Goal: Information Seeking & Learning: Compare options

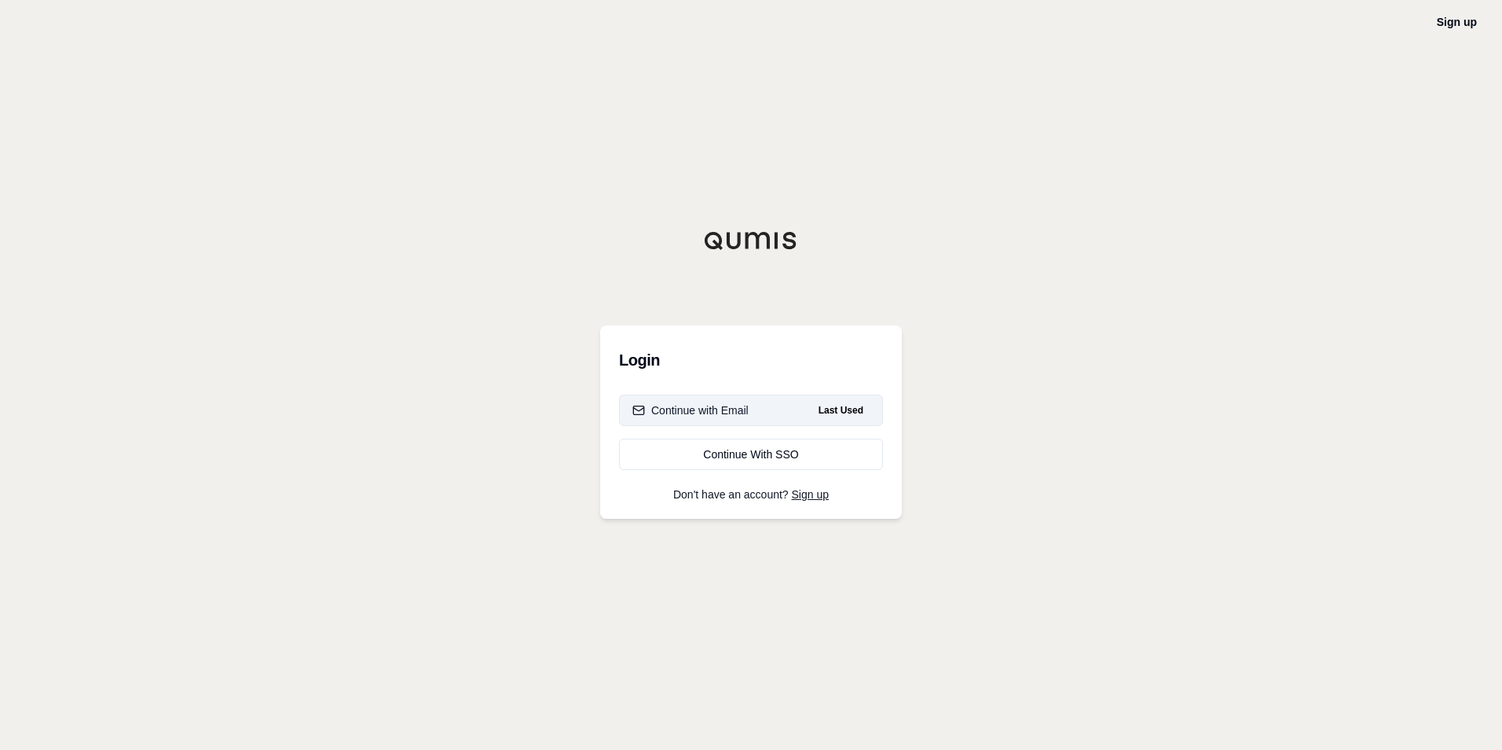
click at [779, 412] on button "Continue with Email Last Used" at bounding box center [751, 409] width 264 height 31
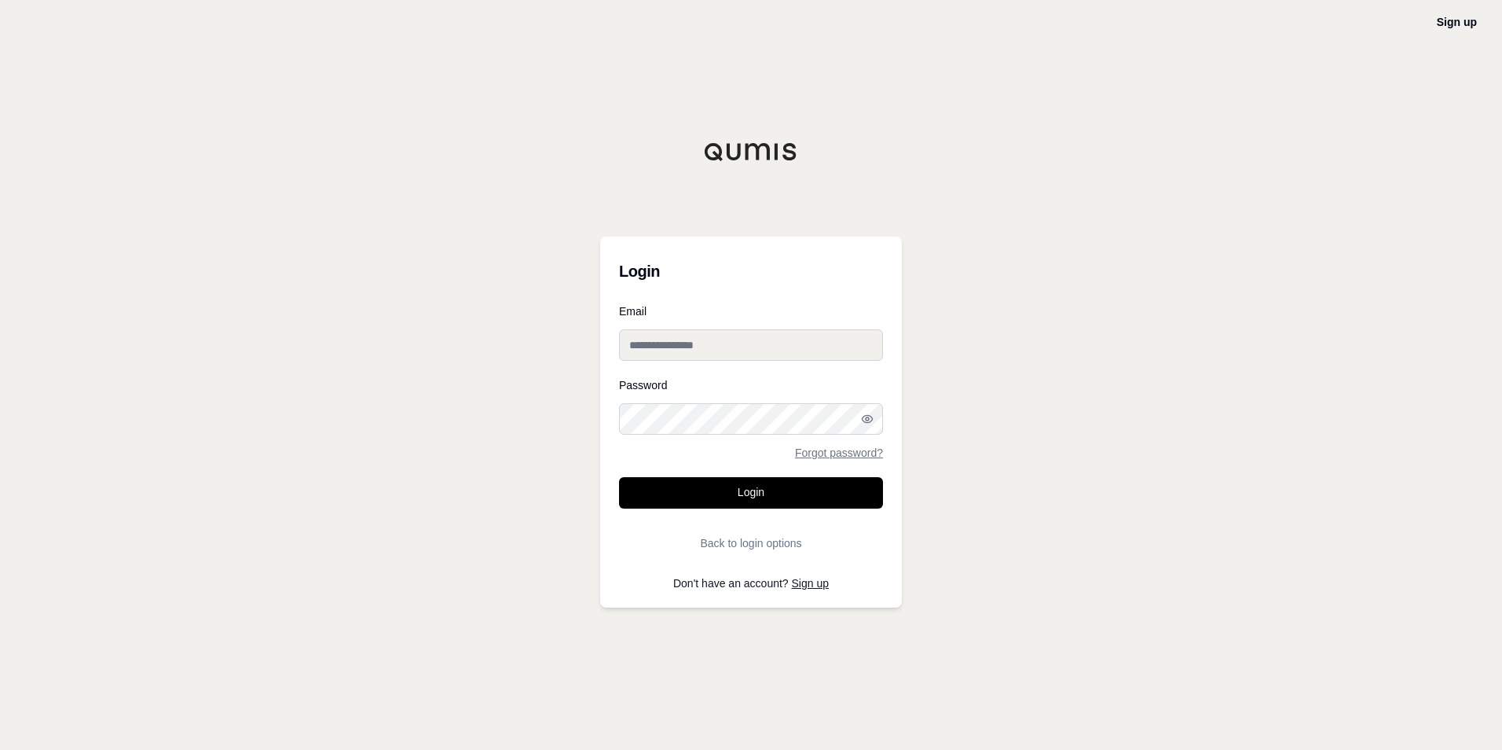
click at [695, 350] on input "Email" at bounding box center [751, 344] width 264 height 31
type input "**********"
click at [619, 477] on button "Login" at bounding box center [751, 492] width 264 height 31
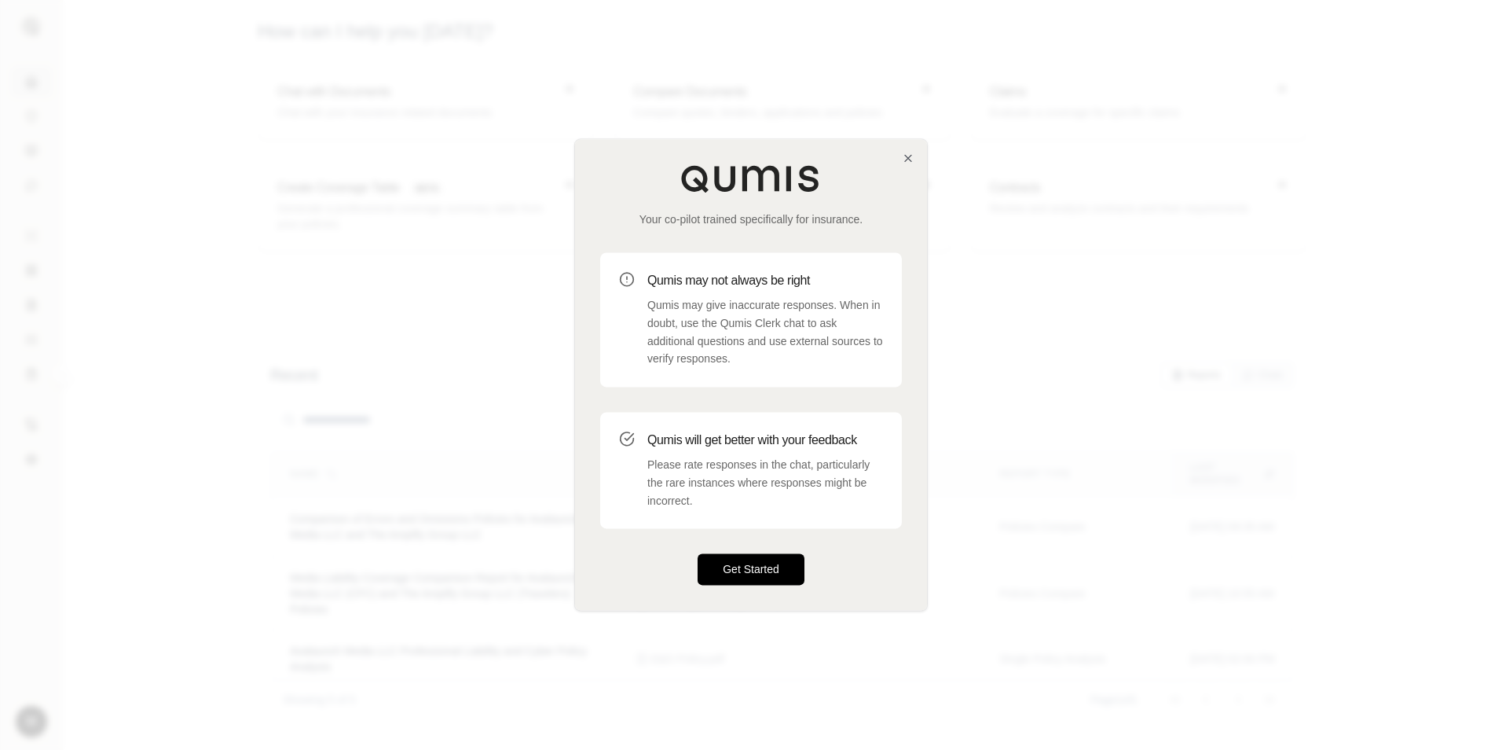
click at [739, 564] on button "Get Started" at bounding box center [751, 569] width 107 height 31
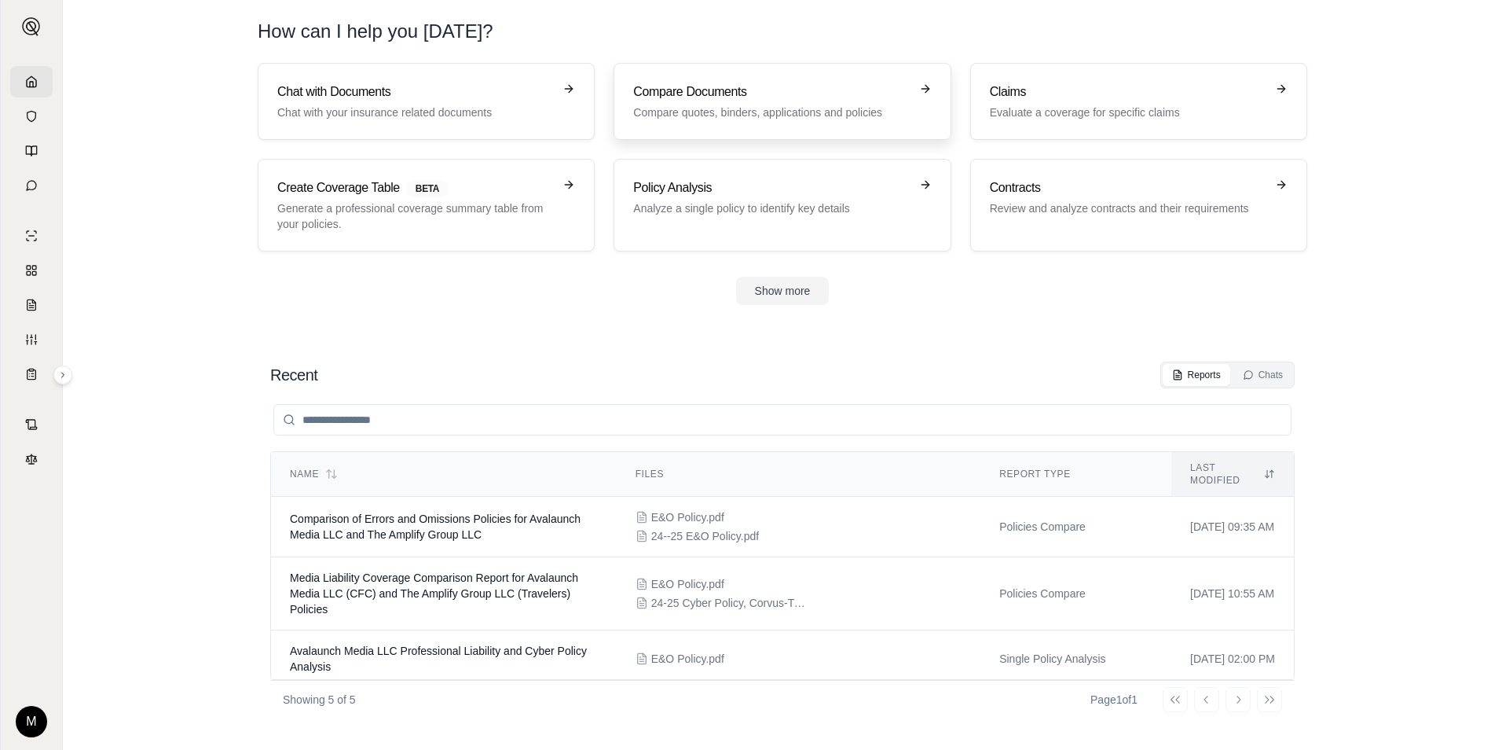
click at [721, 111] on p "Compare quotes, binders, applications and policies" at bounding box center [771, 112] width 276 height 16
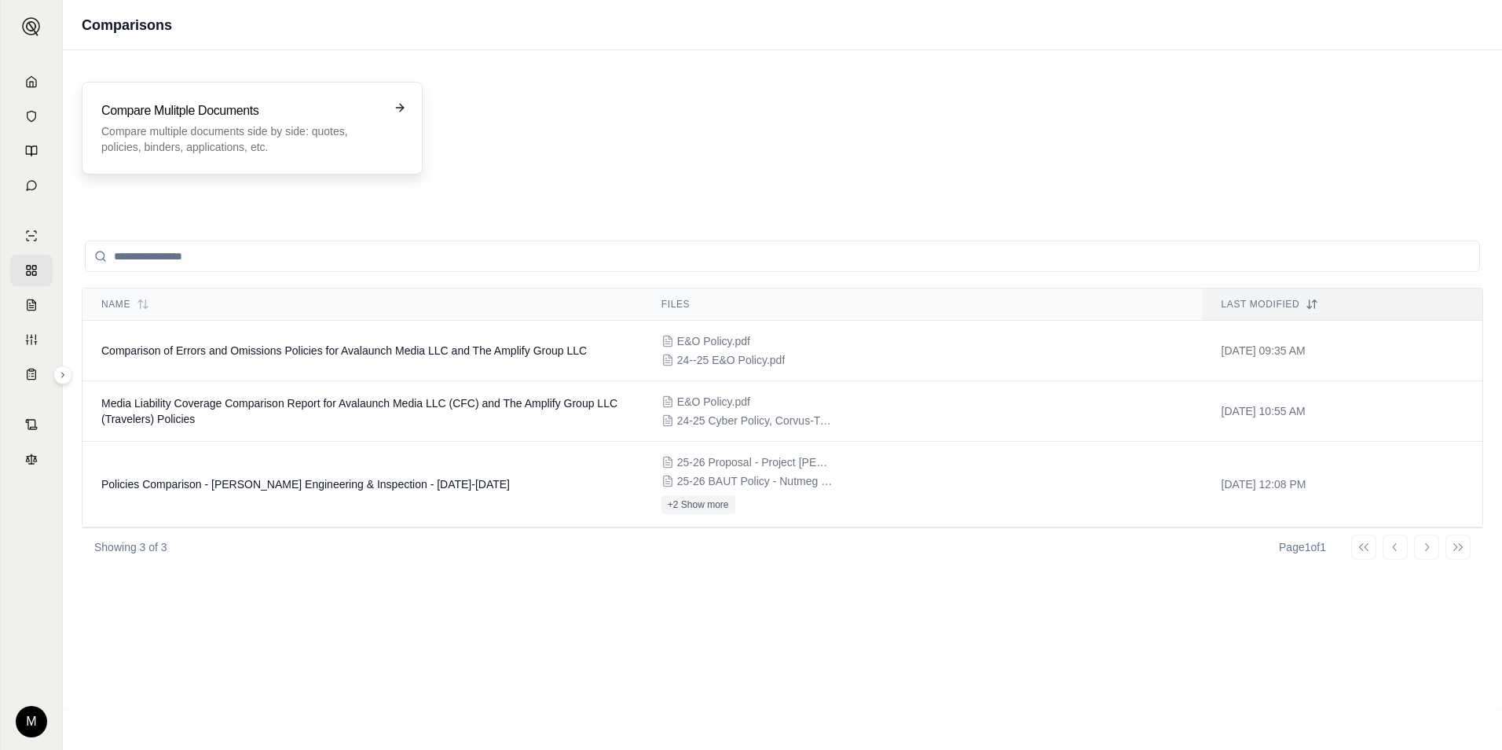
click at [347, 115] on h3 "Compare Mulitple Documents" at bounding box center [241, 110] width 280 height 19
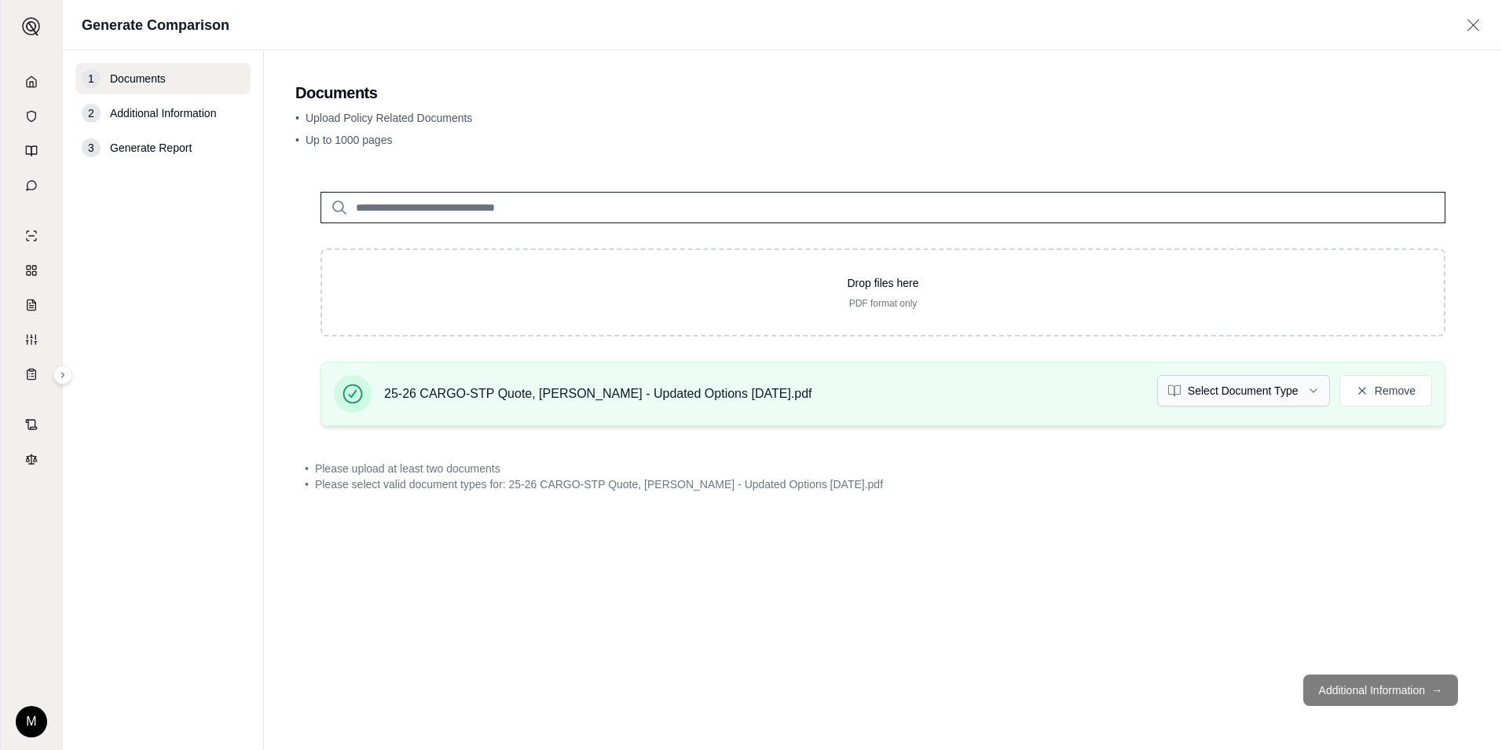
click at [1279, 394] on html "M Generate Comparison 1 Documents 2 Additional Information 3 Generate Report Do…" at bounding box center [751, 375] width 1502 height 750
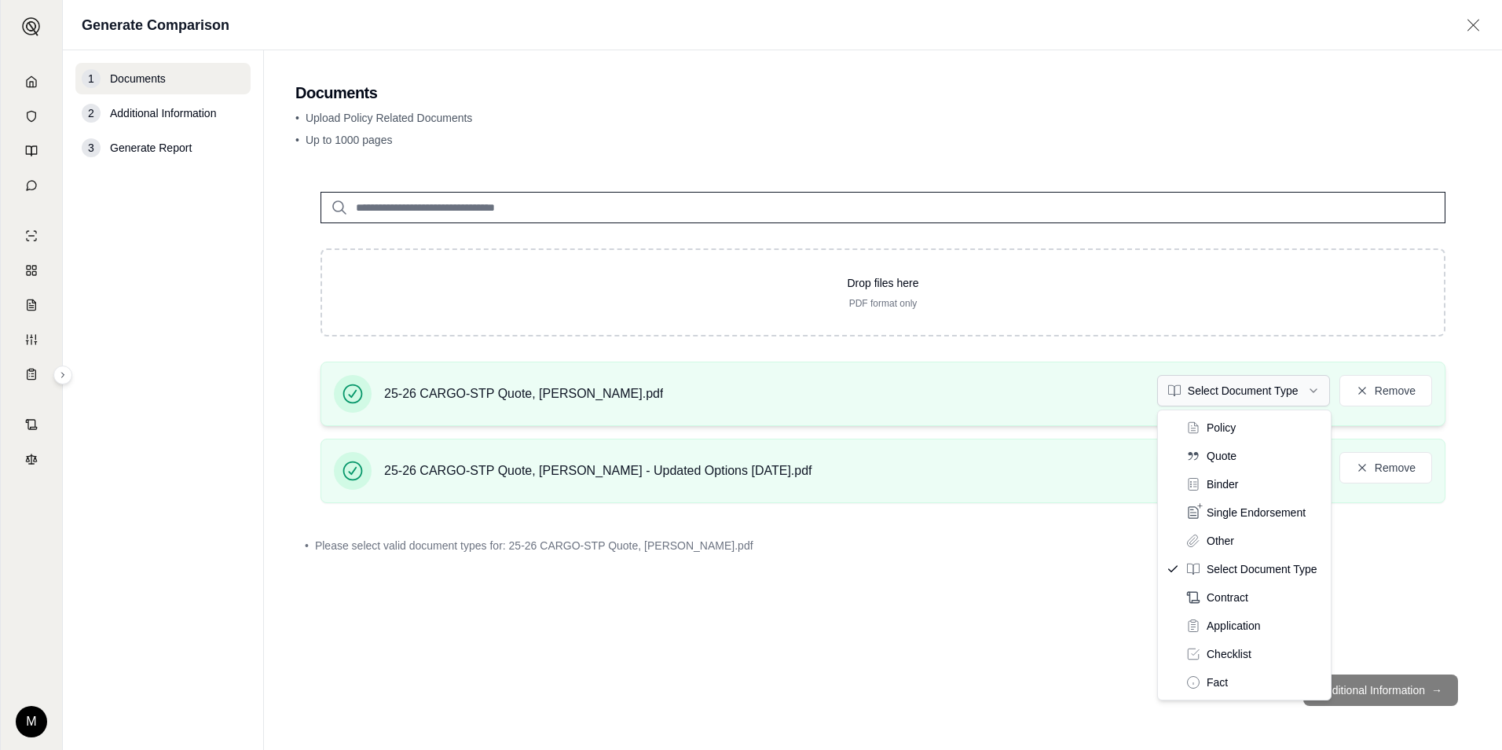
click at [1236, 380] on html "M Generate Comparison 1 Documents 2 Additional Information 3 Generate Report Do…" at bounding box center [751, 375] width 1502 height 750
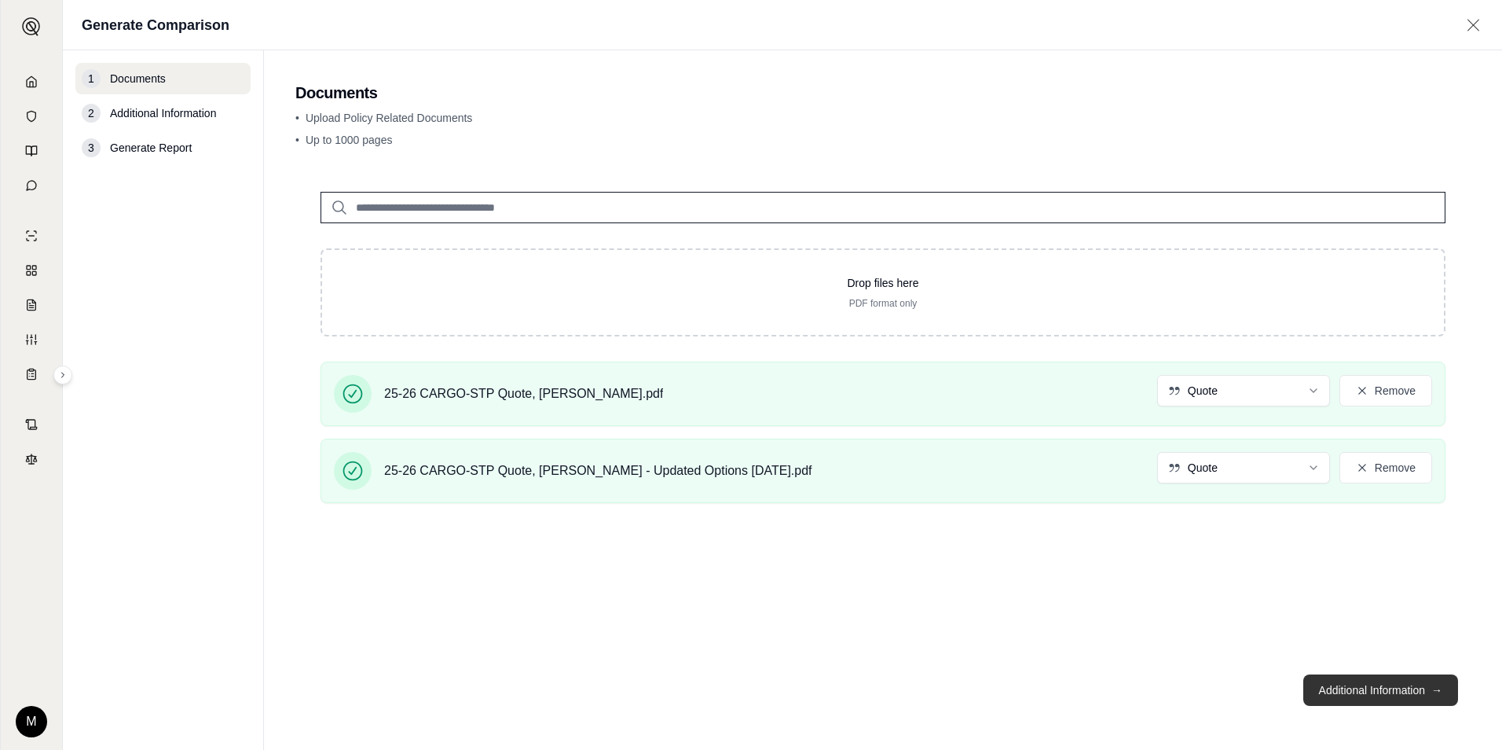
click at [1417, 680] on button "Additional Information →" at bounding box center [1380, 689] width 155 height 31
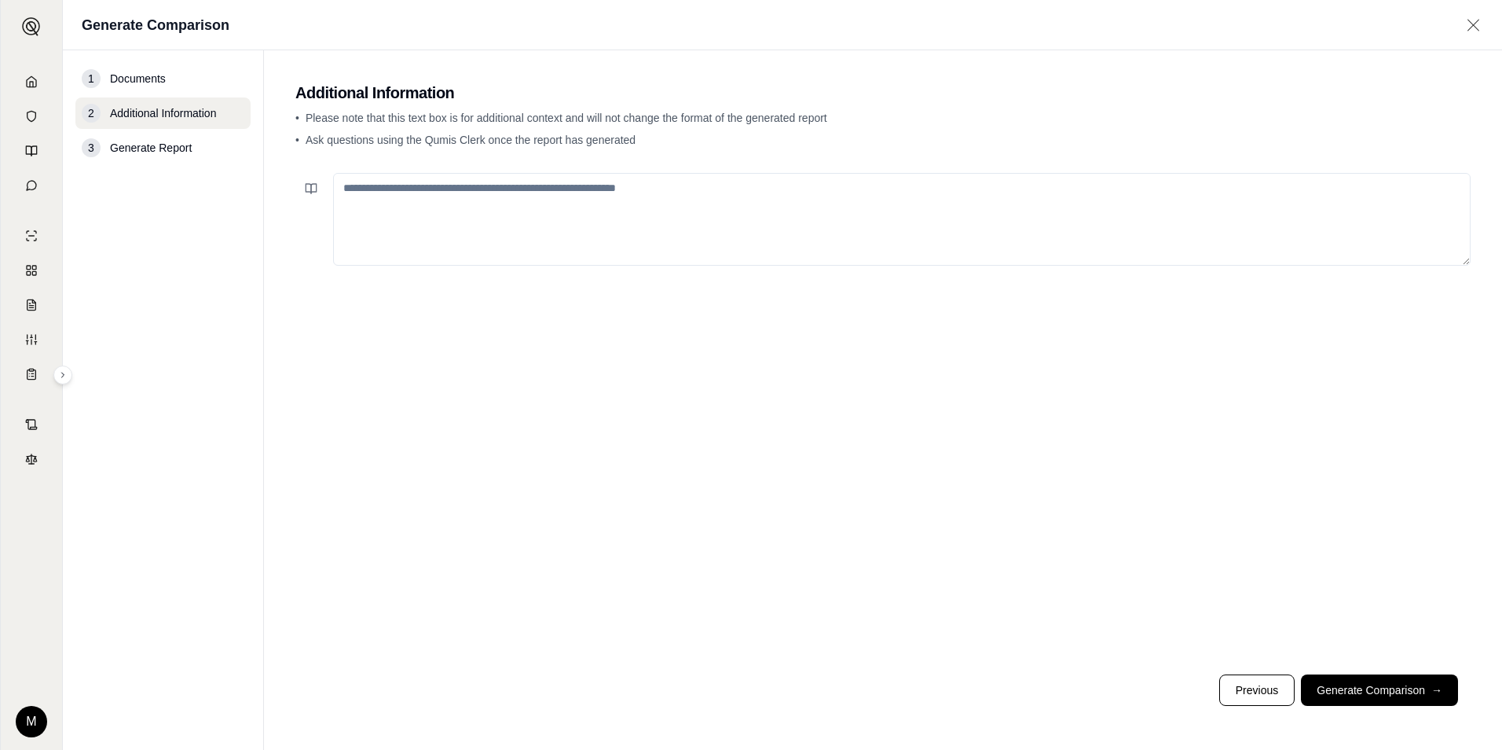
click at [478, 214] on textarea at bounding box center [902, 219] width 1138 height 93
drag, startPoint x: 1358, startPoint y: 695, endPoint x: 1222, endPoint y: 592, distance: 170.5
click at [1358, 695] on button "Generate Comparison →" at bounding box center [1379, 689] width 157 height 31
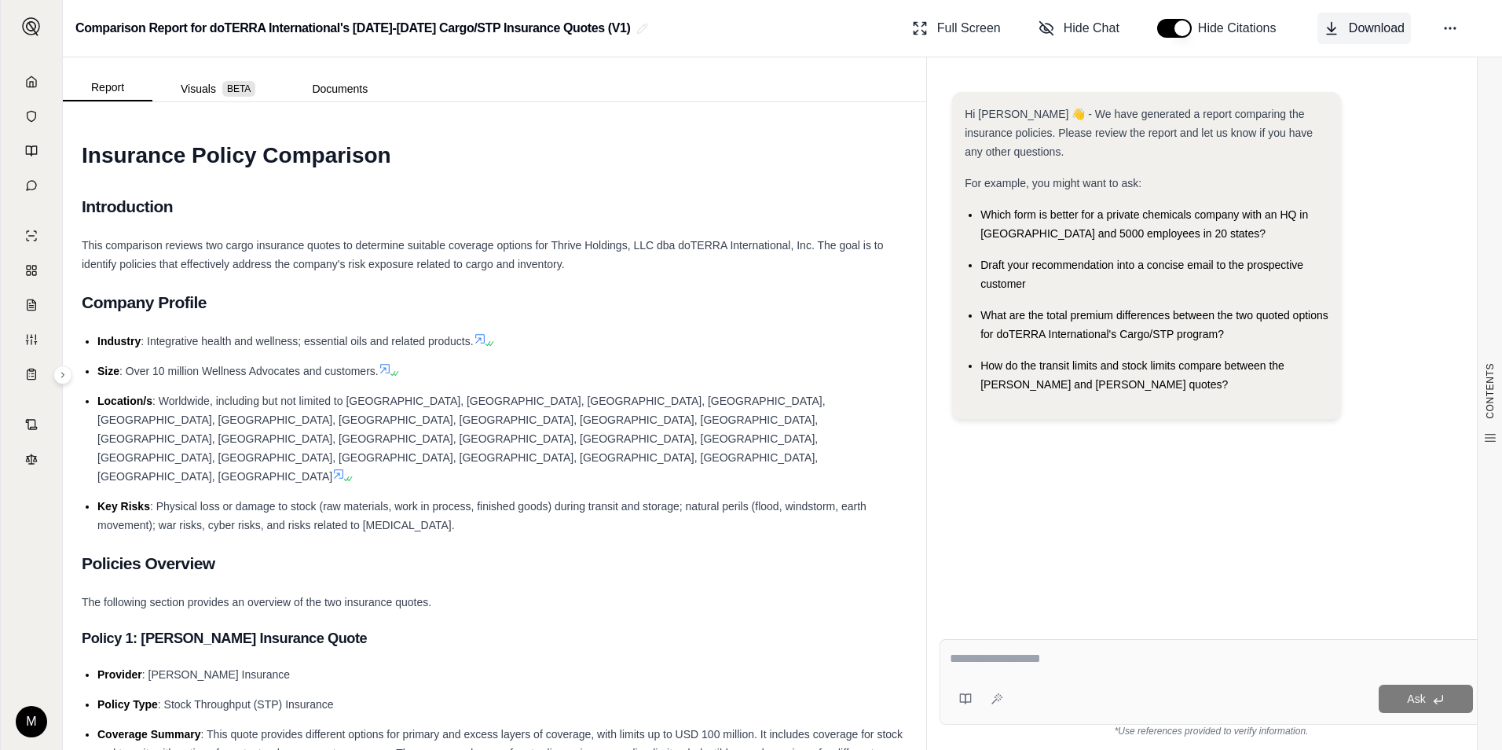
click at [1373, 23] on span "Download" at bounding box center [1377, 28] width 56 height 19
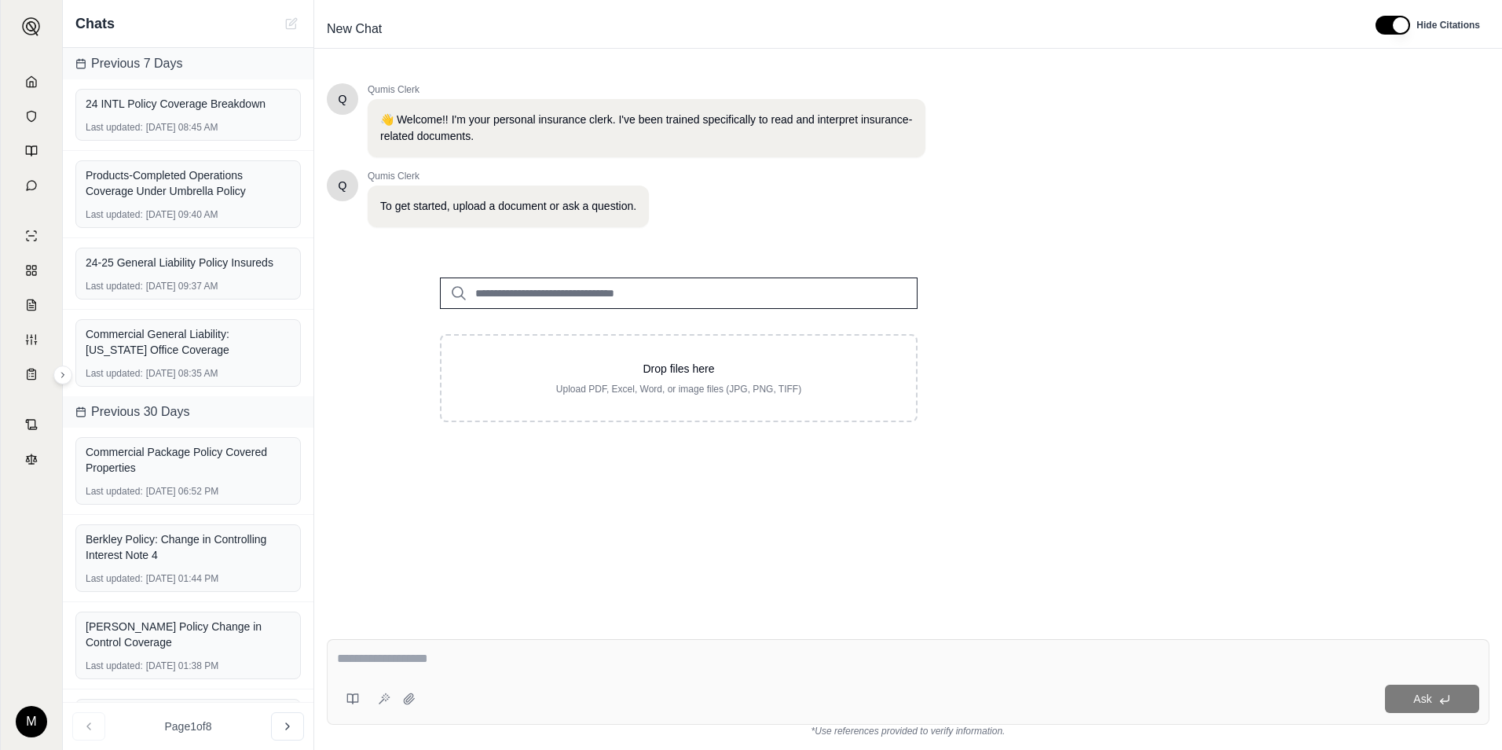
click at [20, 68] on link at bounding box center [31, 81] width 42 height 31
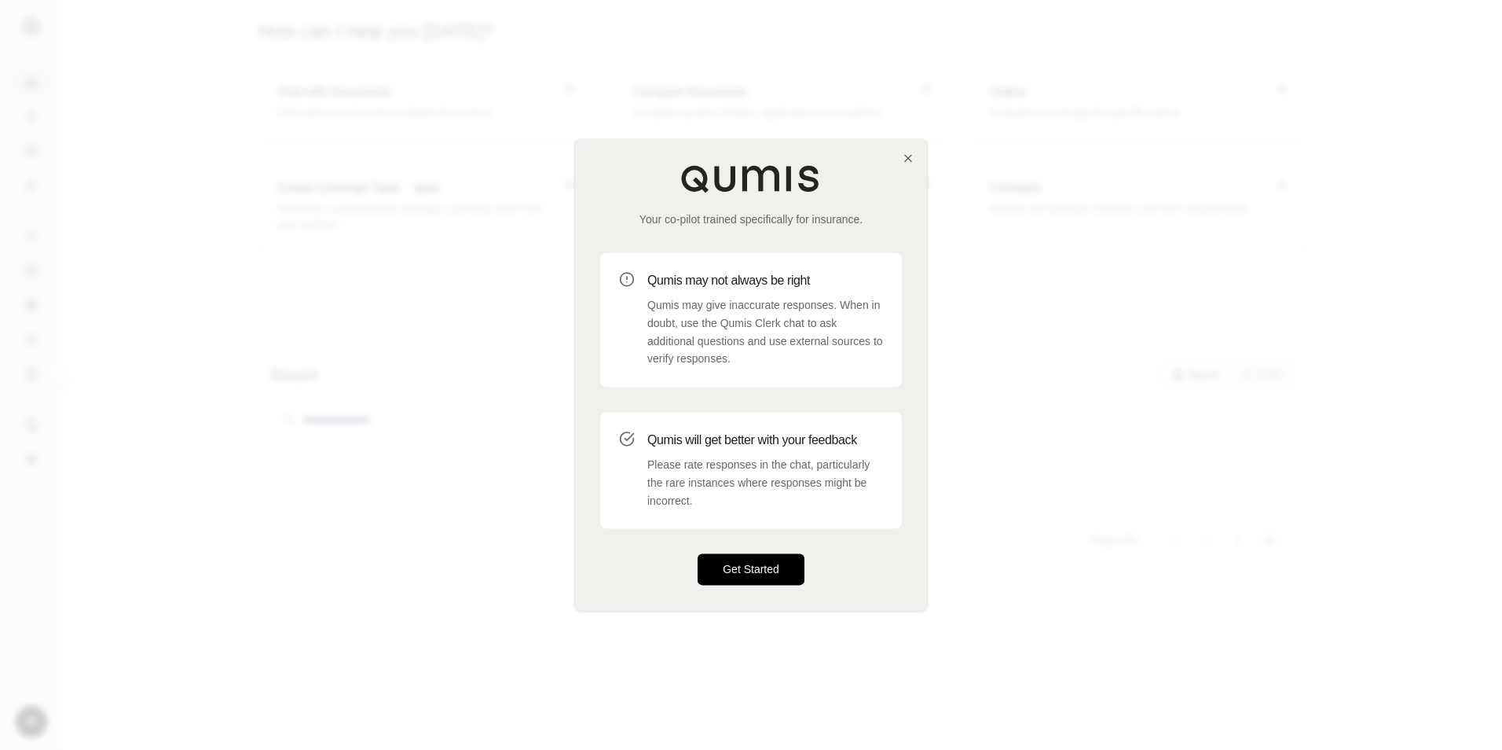
click at [751, 570] on button "Get Started" at bounding box center [751, 569] width 107 height 31
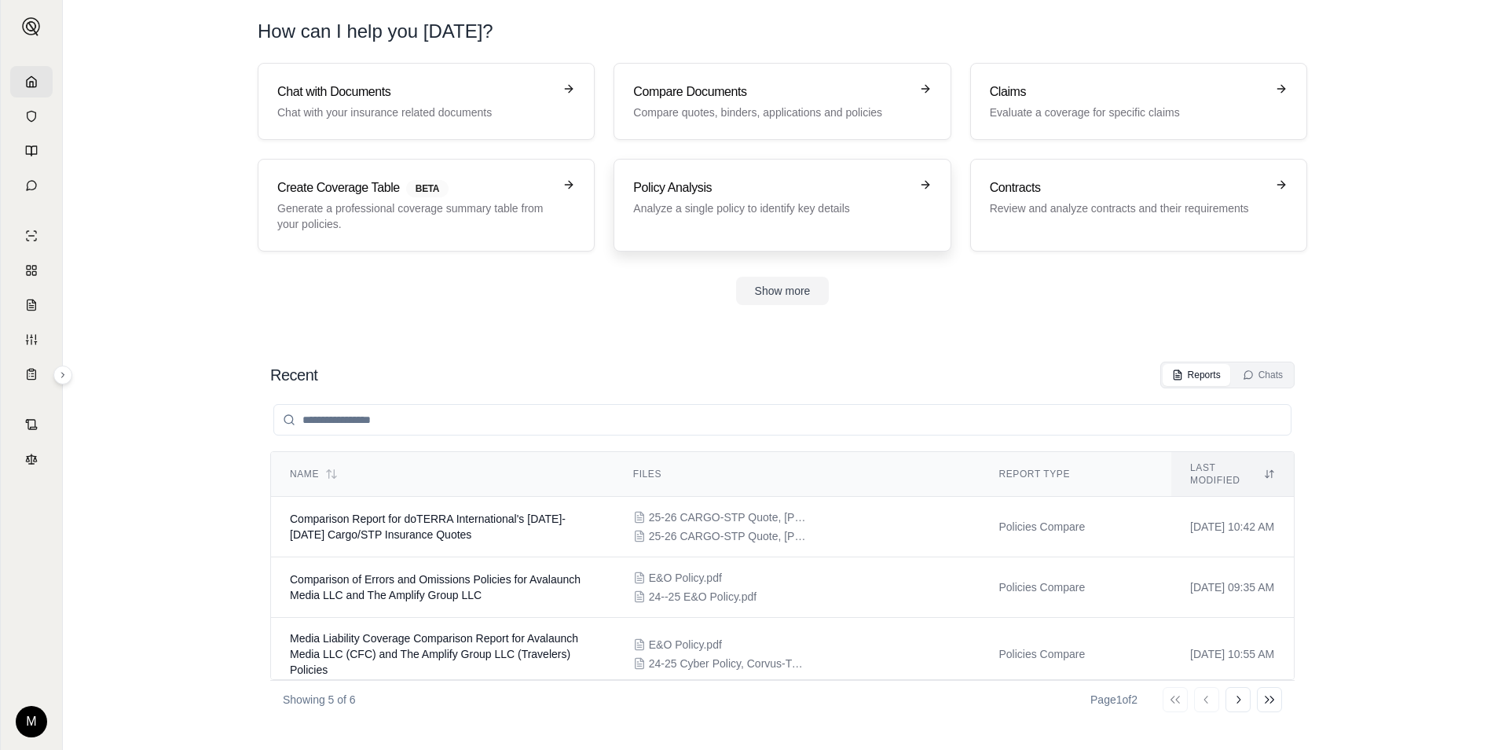
click at [709, 195] on h3 "Policy Analysis" at bounding box center [771, 187] width 276 height 19
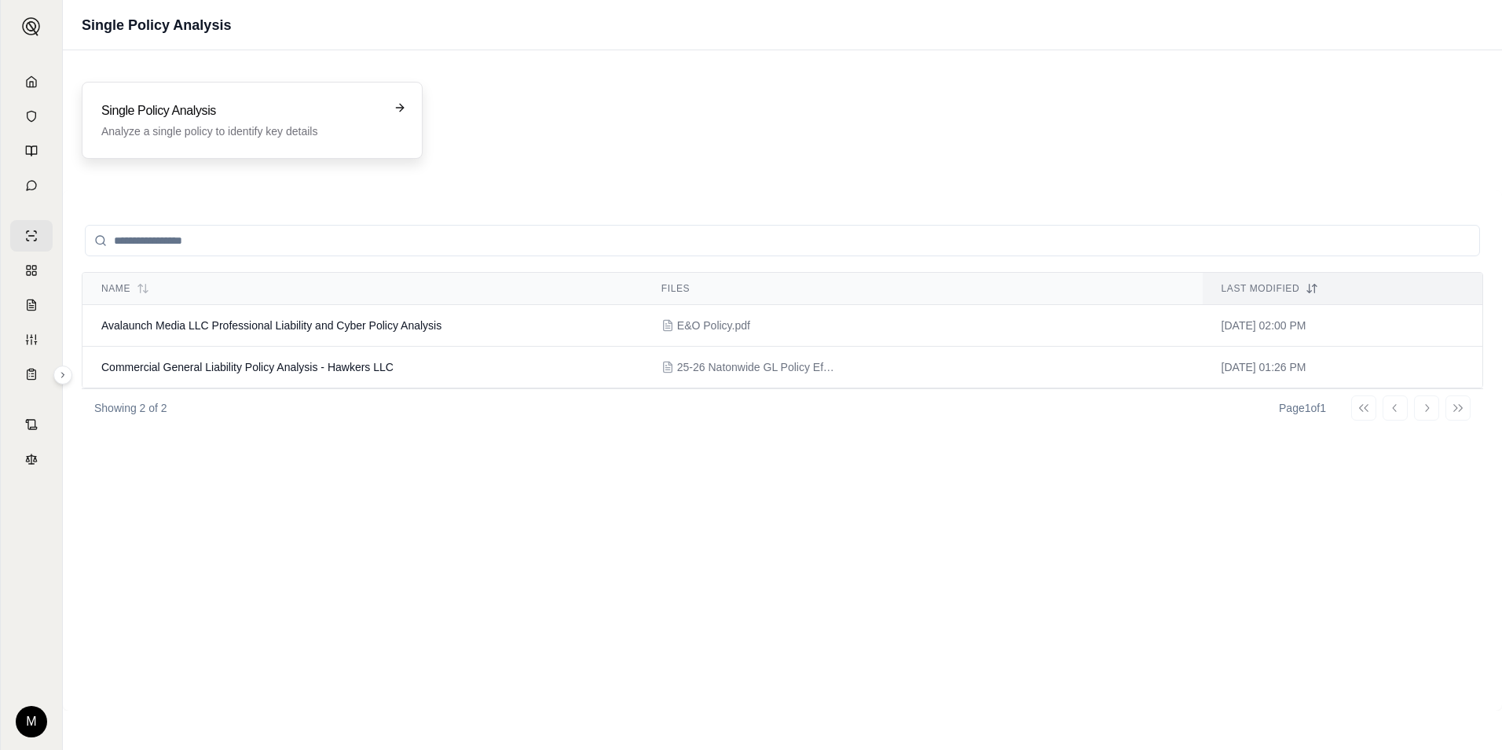
click at [295, 111] on h3 "Single Policy Analysis" at bounding box center [241, 110] width 280 height 19
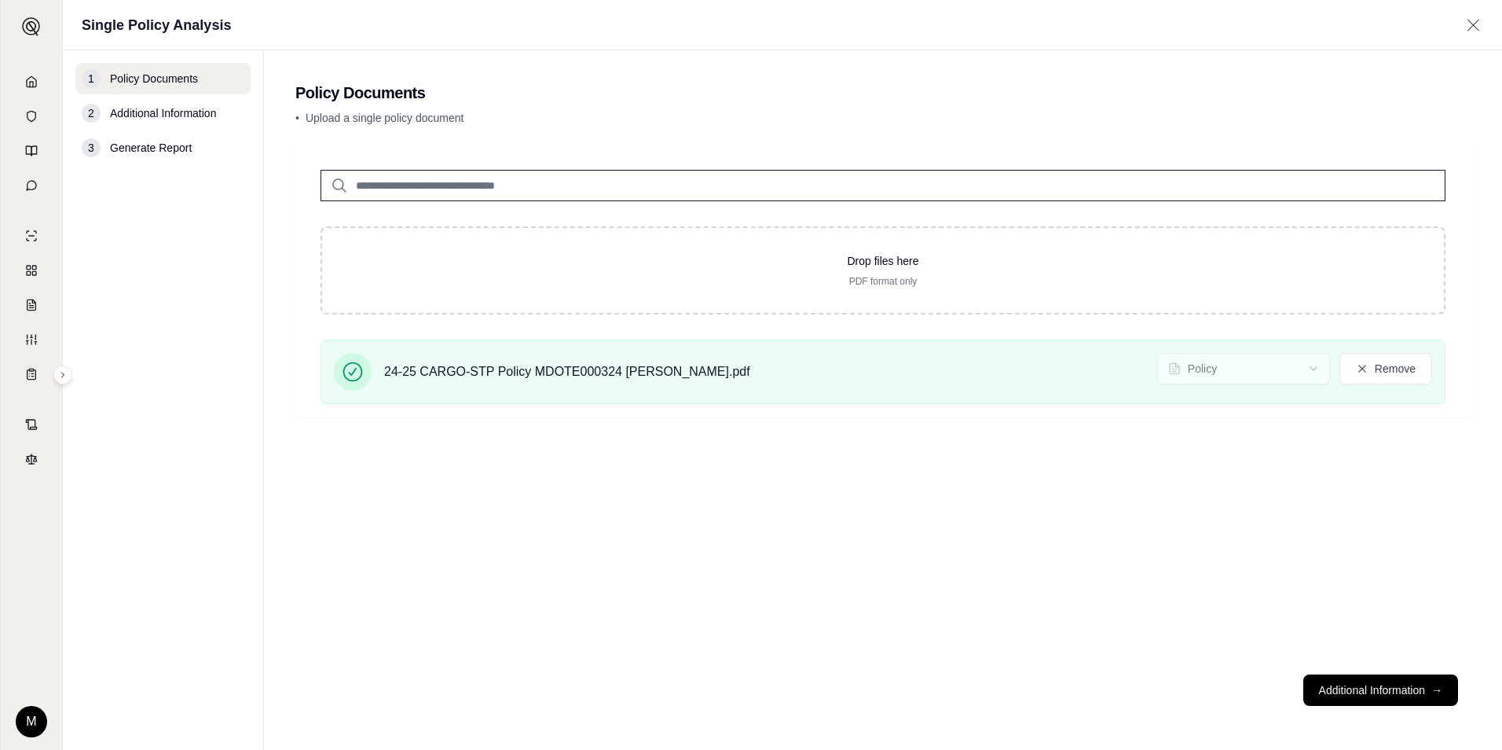
drag, startPoint x: 1401, startPoint y: 695, endPoint x: 1359, endPoint y: 664, distance: 51.7
click at [1401, 695] on button "Additional Information →" at bounding box center [1380, 689] width 155 height 31
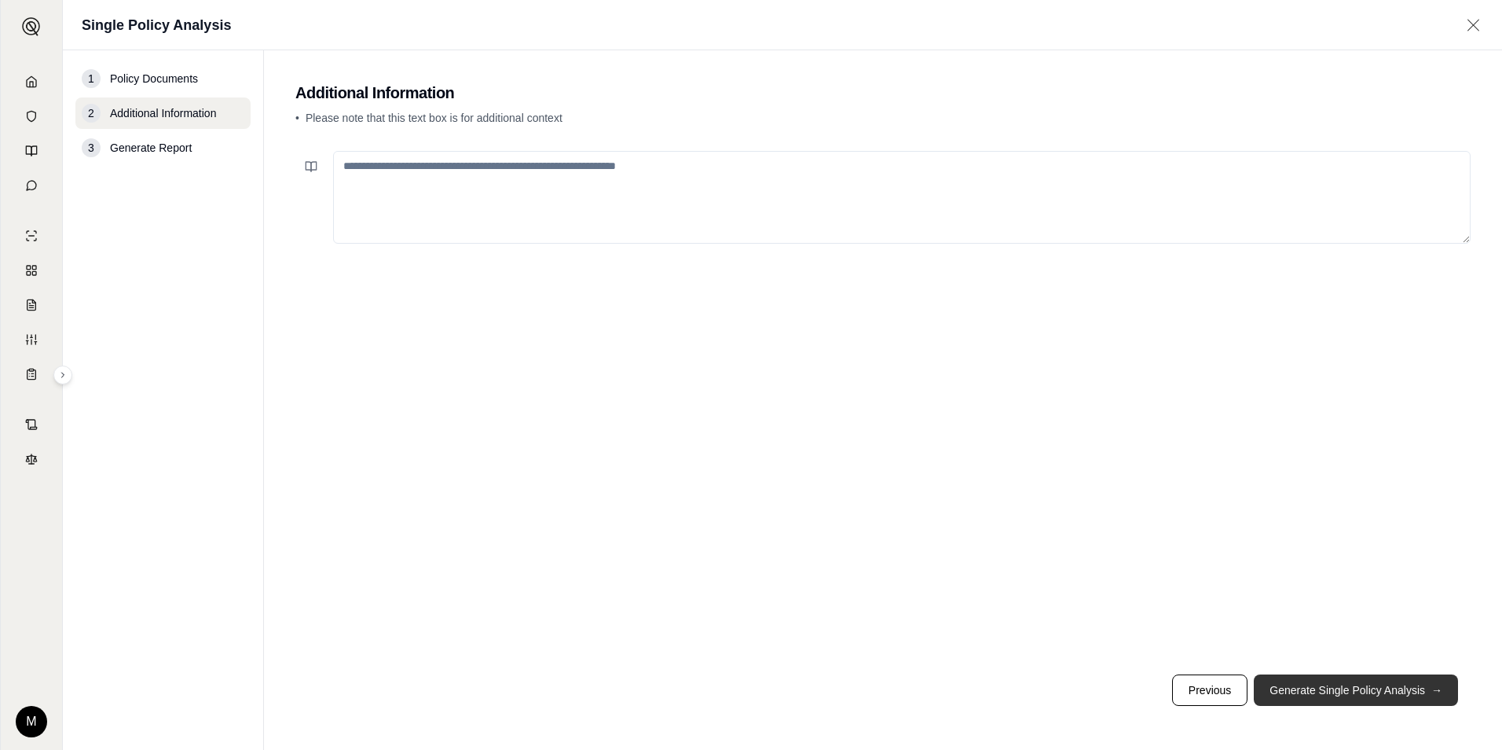
click at [1373, 686] on button "Generate Single Policy Analysis →" at bounding box center [1356, 689] width 204 height 31
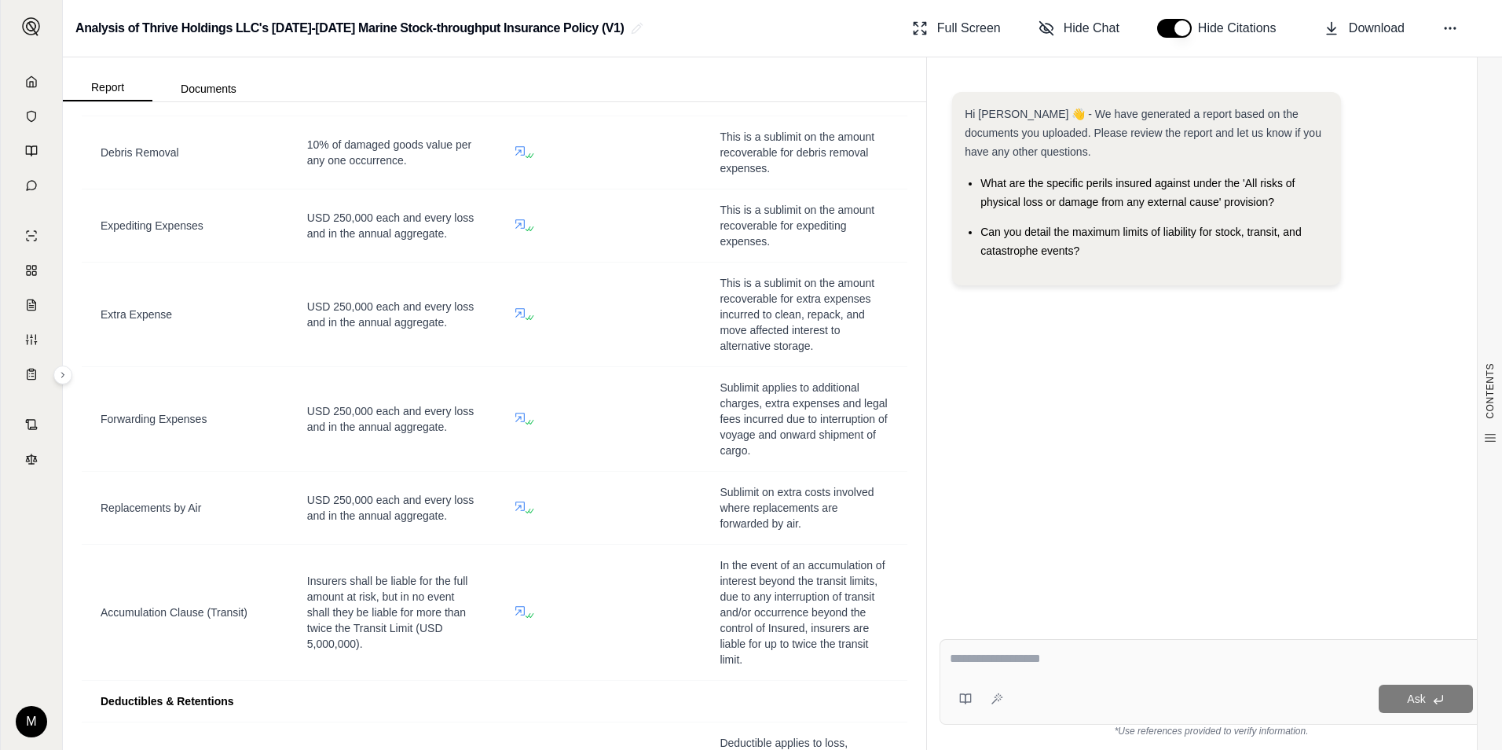
scroll to position [1493, 0]
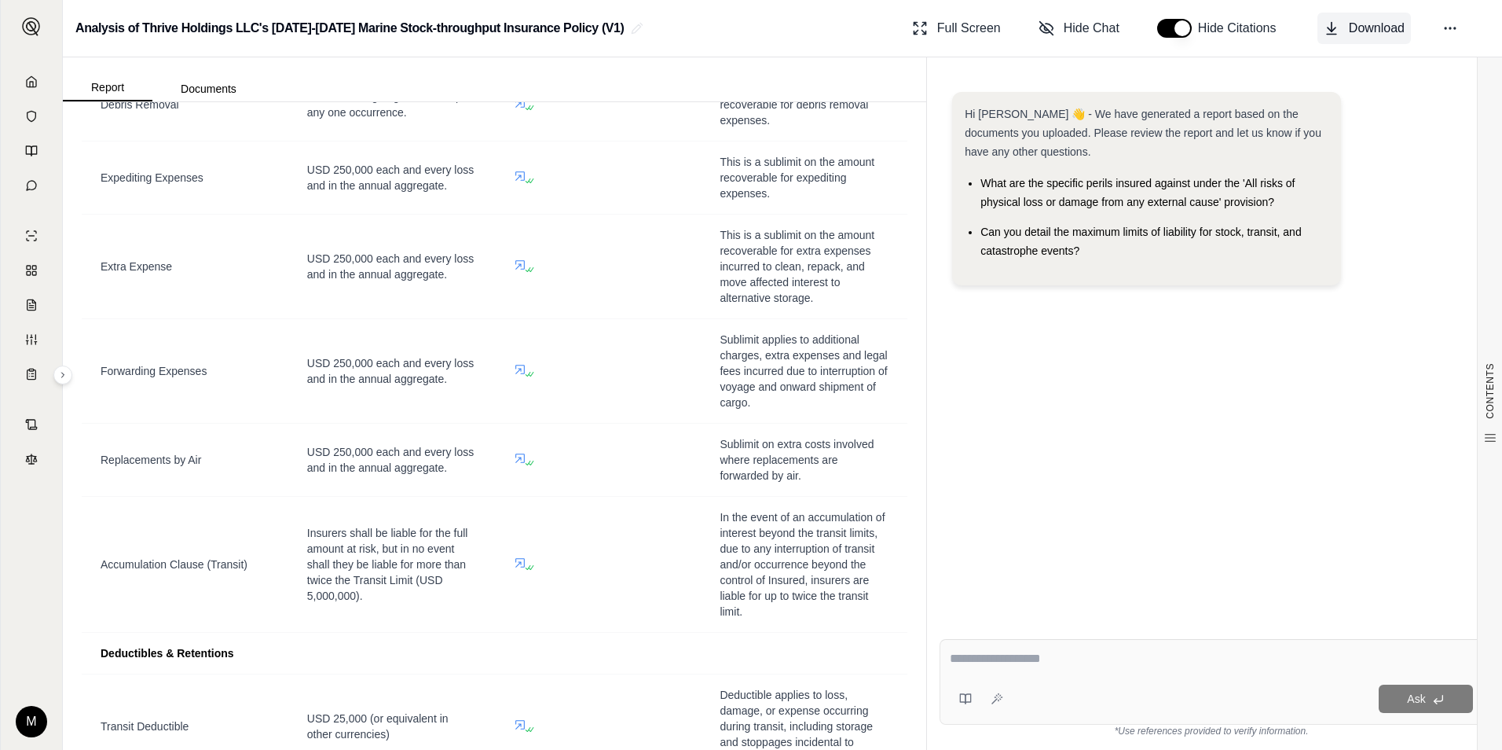
click at [1364, 35] on span "Download" at bounding box center [1377, 28] width 56 height 19
click at [31, 79] on icon at bounding box center [31, 81] width 13 height 13
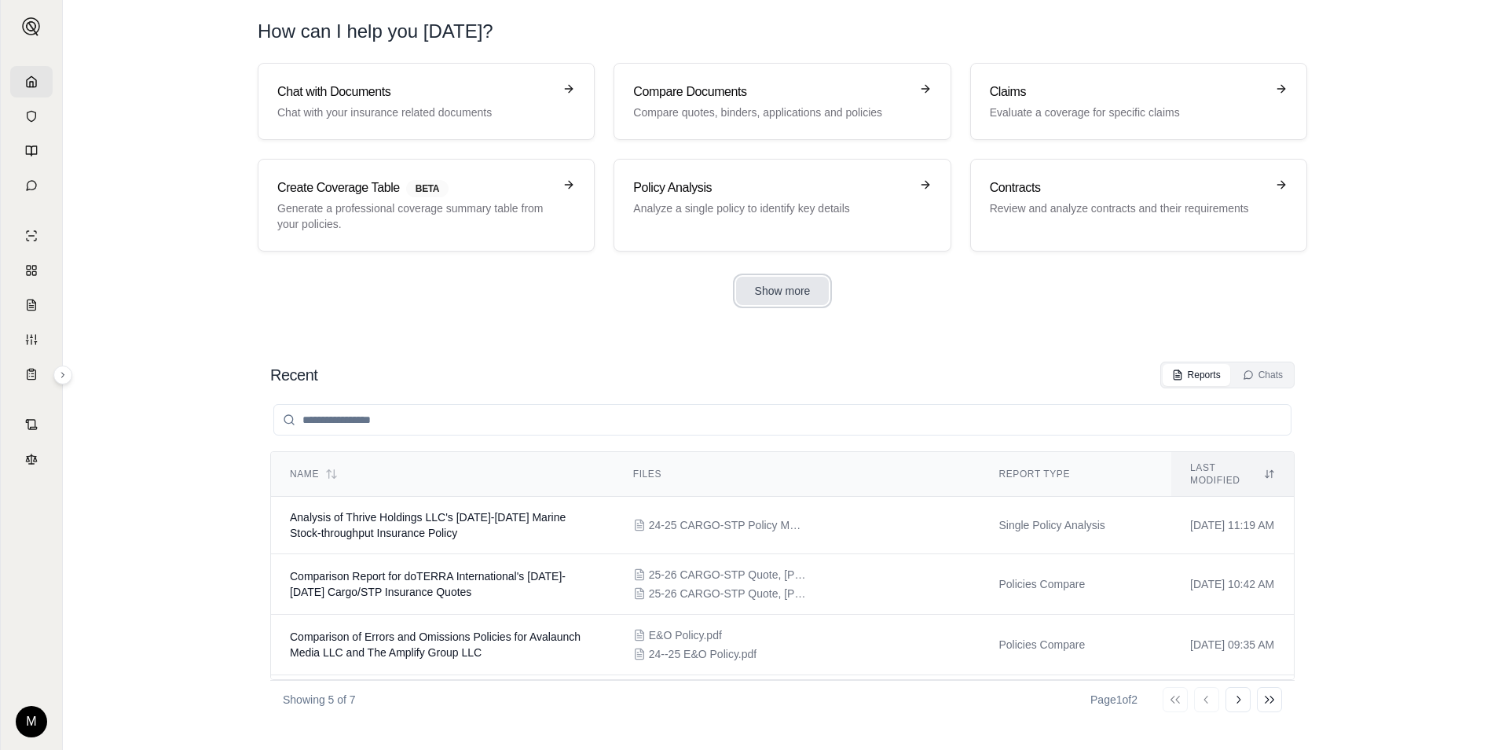
click at [793, 285] on button "Show more" at bounding box center [782, 291] width 93 height 28
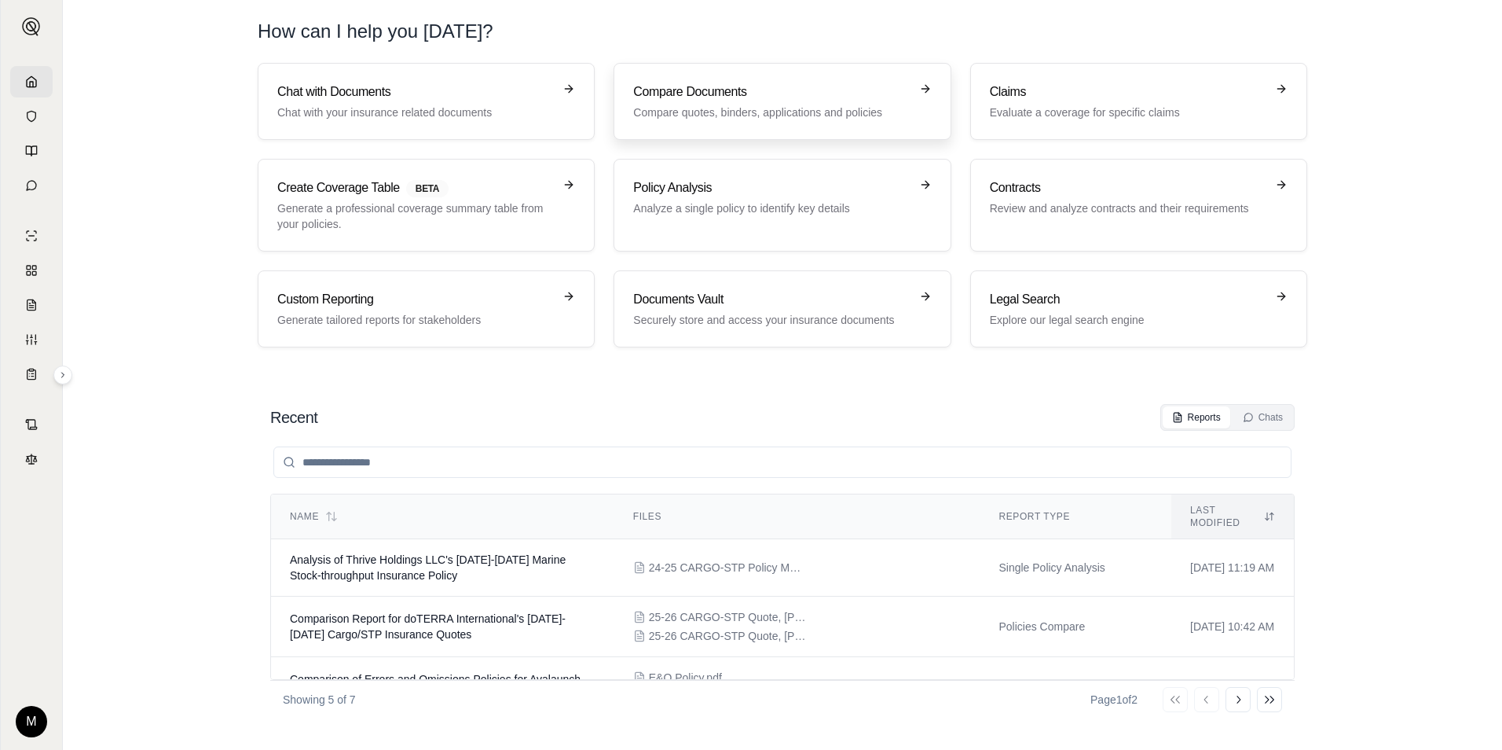
click at [665, 101] on h3 "Compare Documents" at bounding box center [771, 91] width 276 height 19
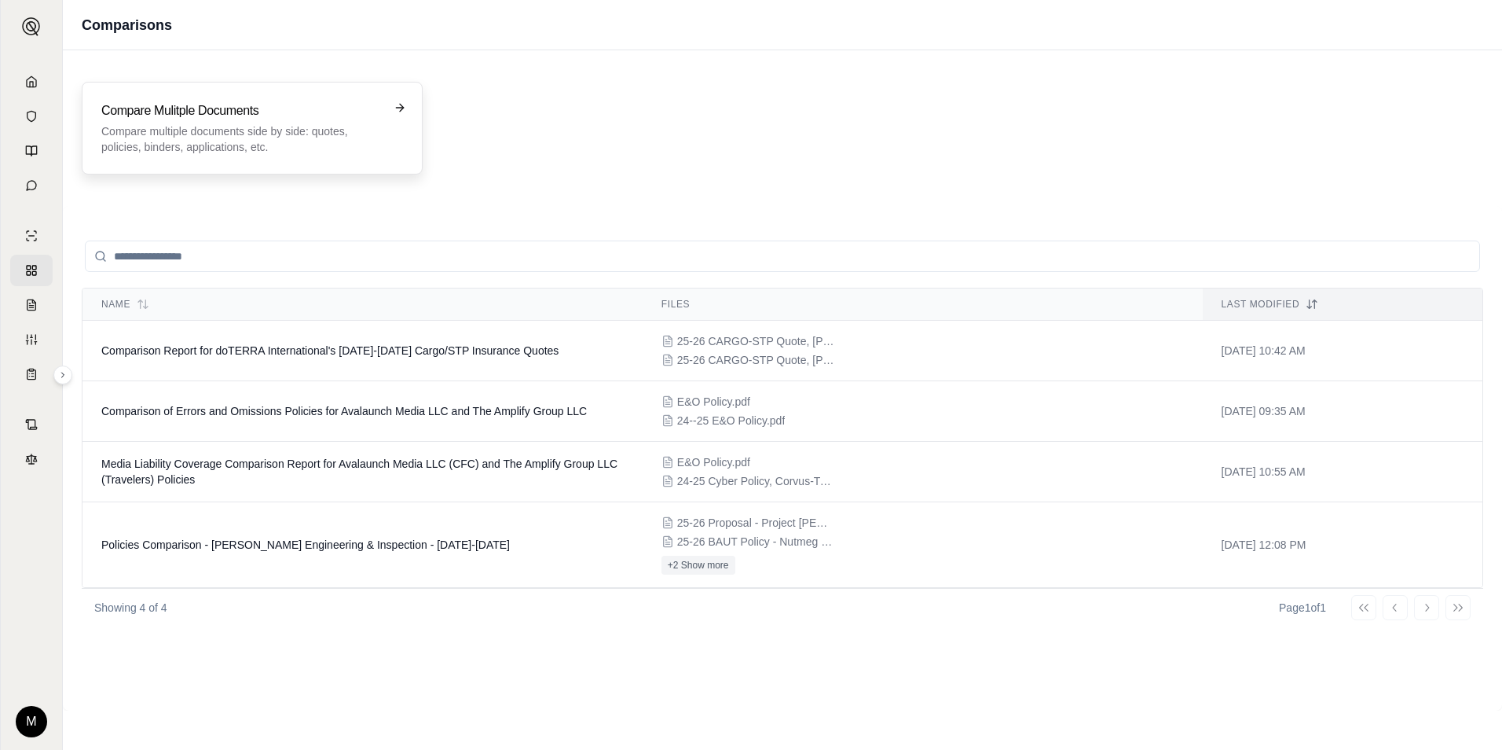
click at [263, 121] on div "Compare Mulitple Documents Compare multiple documents side by side: quotes, pol…" at bounding box center [241, 127] width 280 height 53
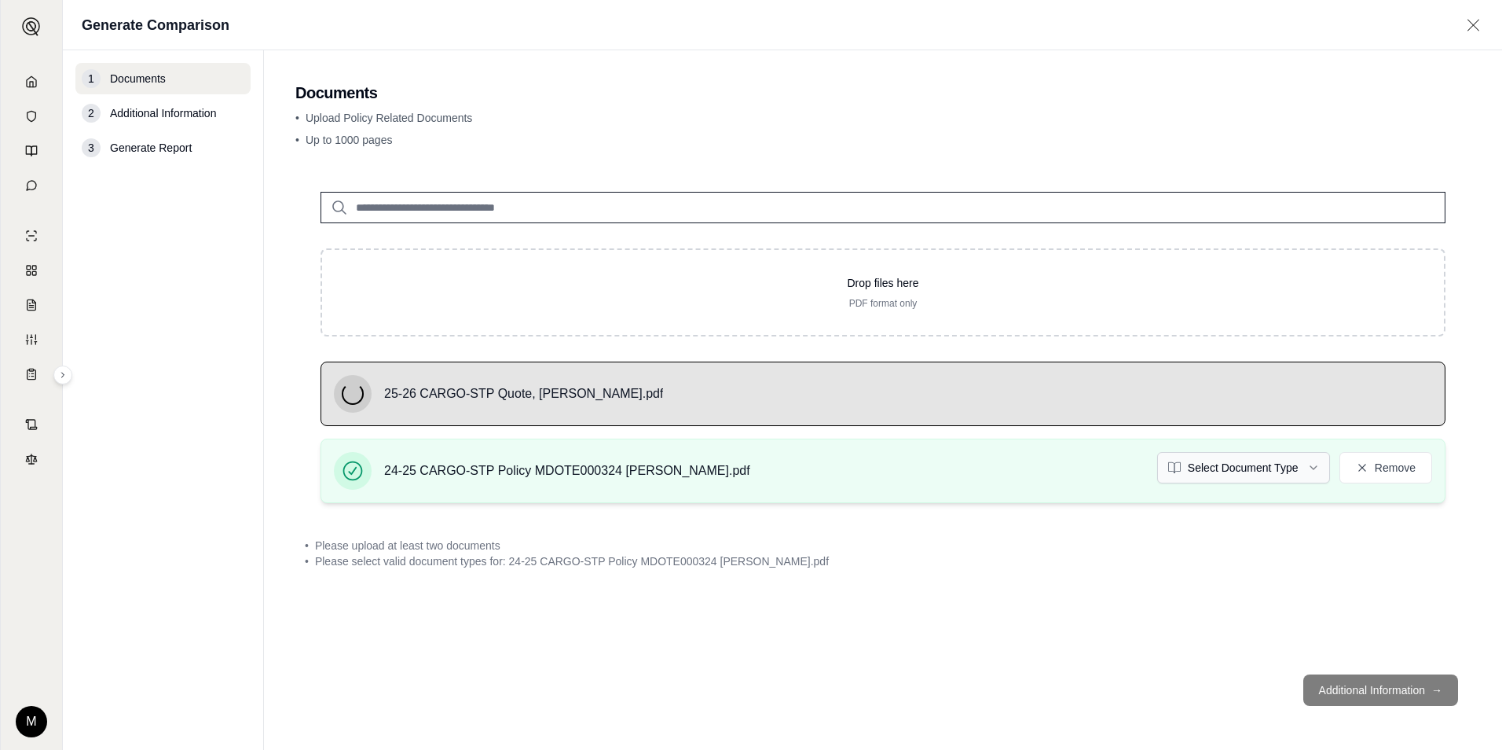
click at [1208, 474] on html "M Generate Comparison 1 Documents 2 Additional Information 3 Generate Report Do…" at bounding box center [751, 375] width 1502 height 750
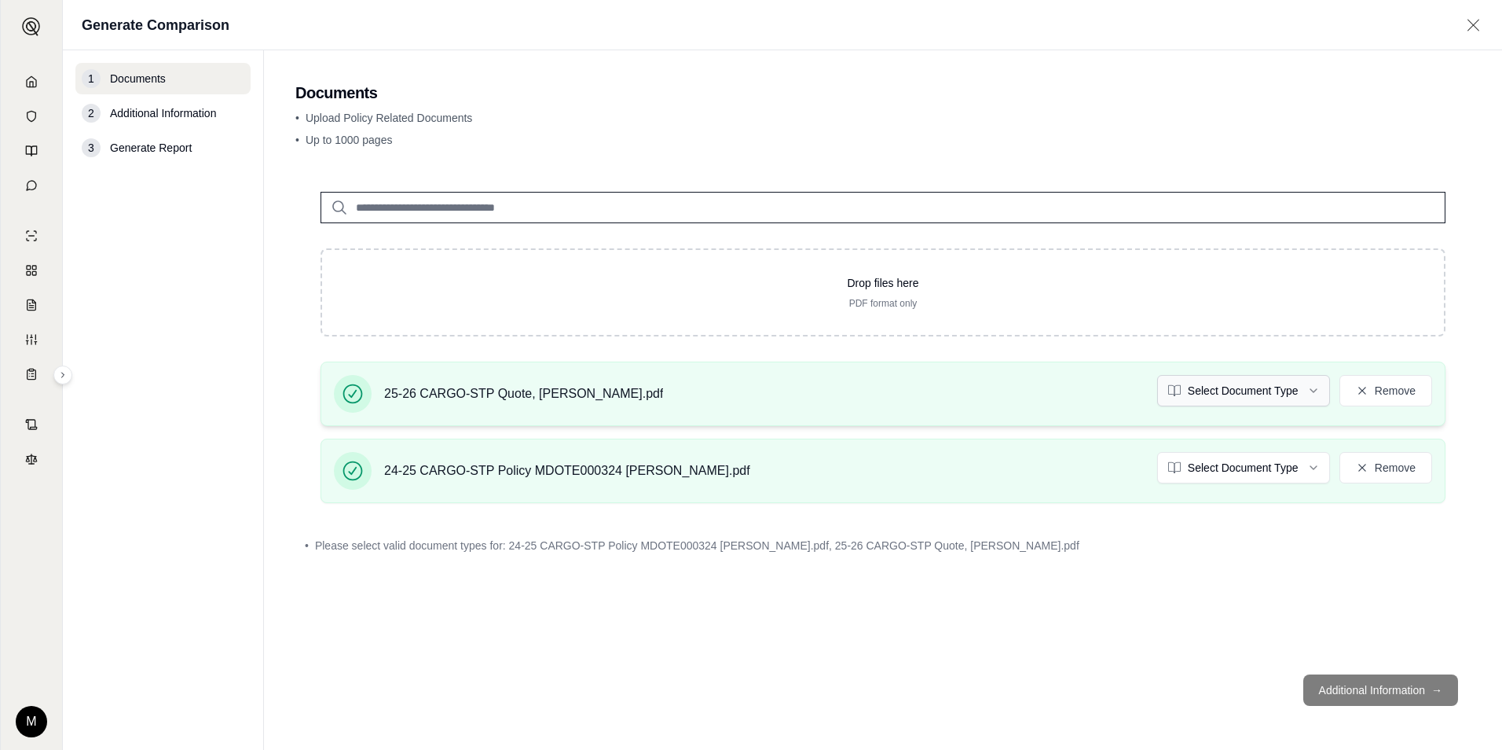
click at [1252, 395] on html "M Generate Comparison 1 Documents 2 Additional Information 3 Generate Report Do…" at bounding box center [751, 375] width 1502 height 750
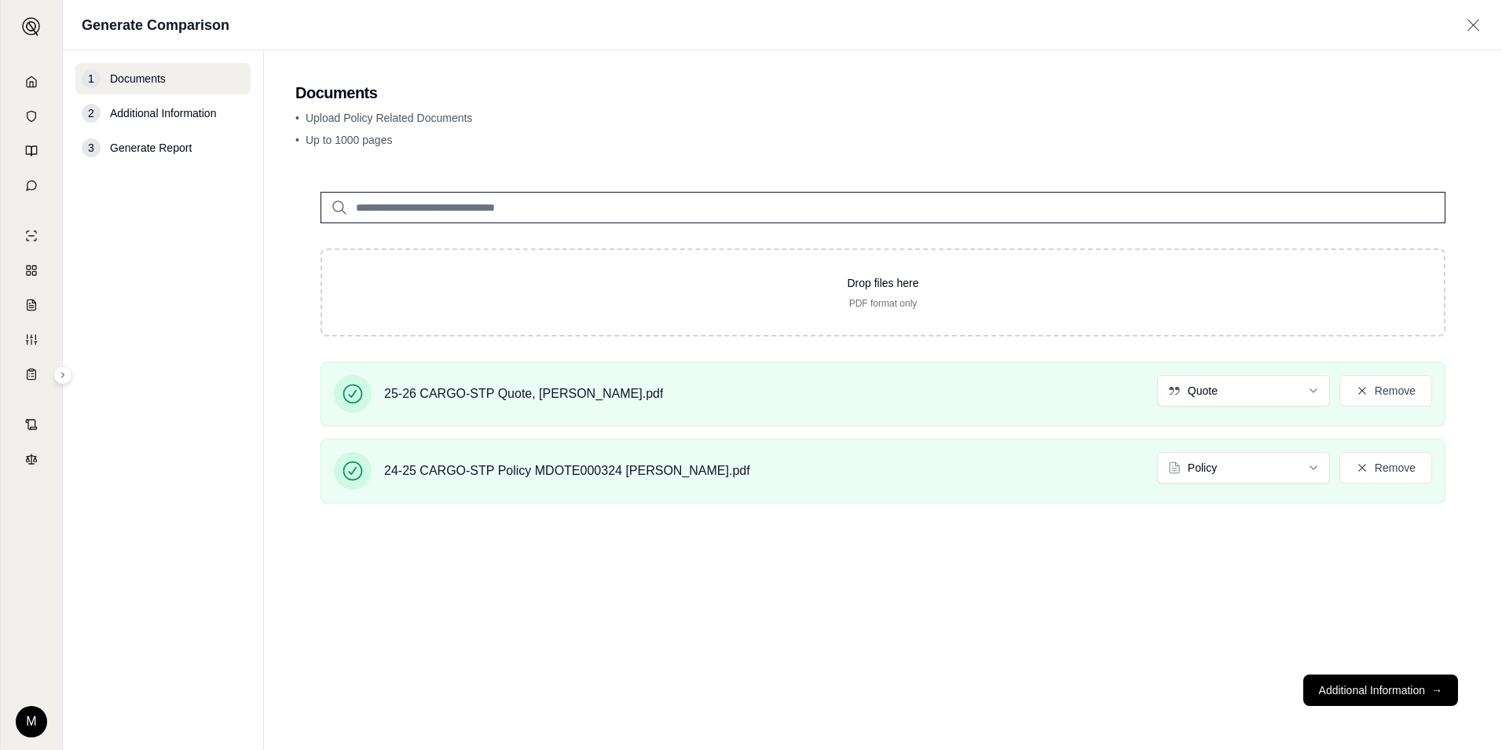
drag, startPoint x: 1387, startPoint y: 687, endPoint x: 1311, endPoint y: 643, distance: 88.4
click at [1384, 684] on button "Additional Information →" at bounding box center [1380, 689] width 155 height 31
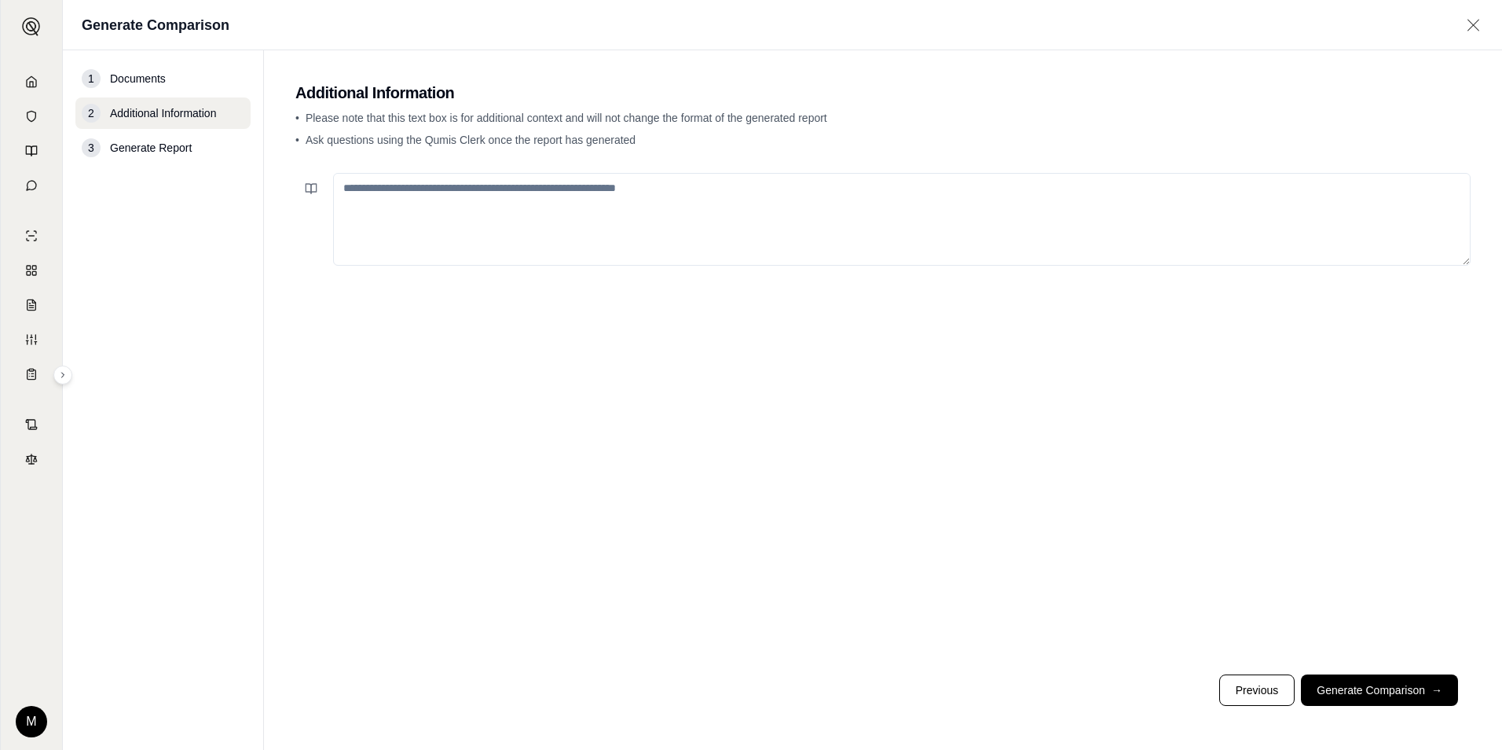
click at [370, 199] on textarea at bounding box center [902, 219] width 1138 height 93
drag, startPoint x: 545, startPoint y: 189, endPoint x: 425, endPoint y: 178, distance: 120.7
click at [425, 178] on textarea "**********" at bounding box center [902, 219] width 1138 height 93
type textarea "**********"
click at [1401, 695] on button "Generate Comparison →" at bounding box center [1379, 689] width 157 height 31
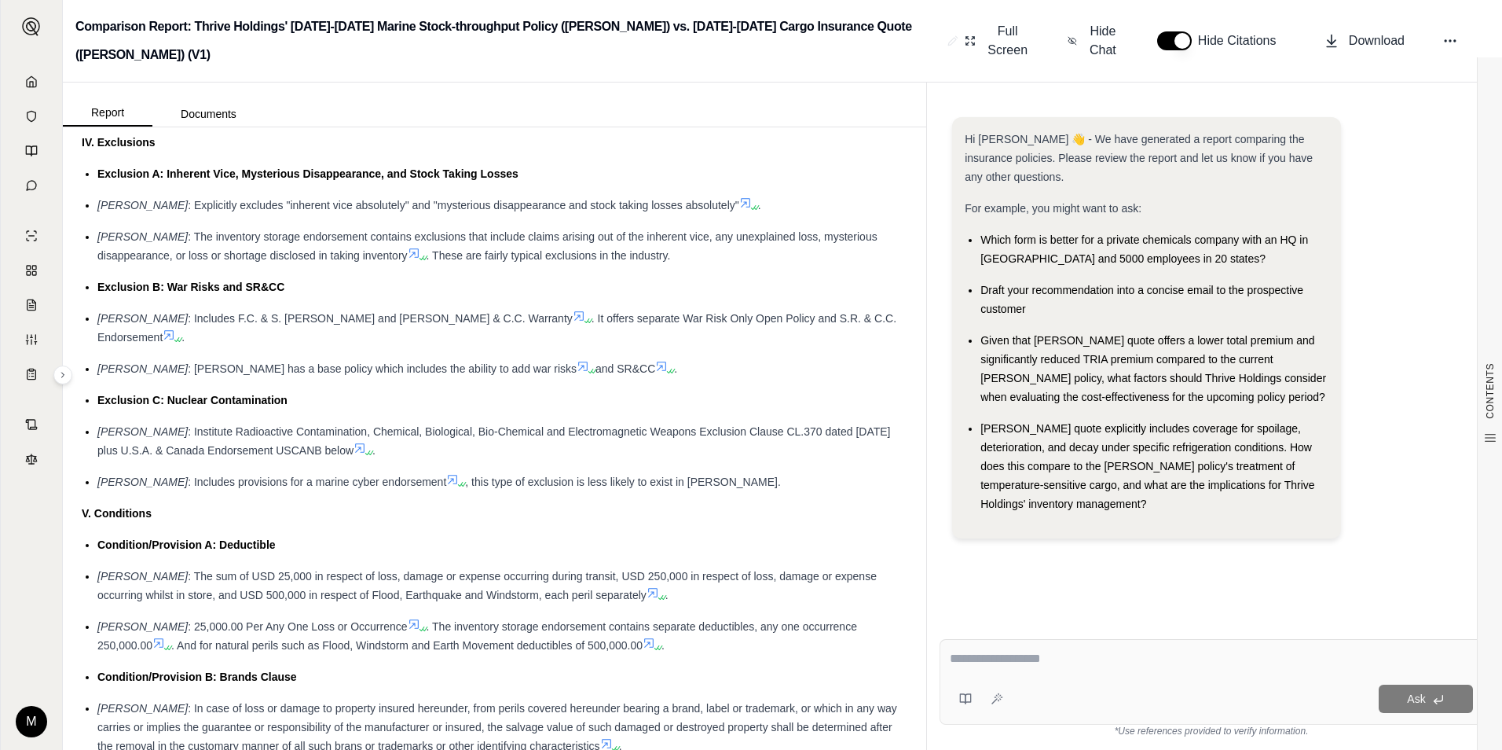
scroll to position [2593, 0]
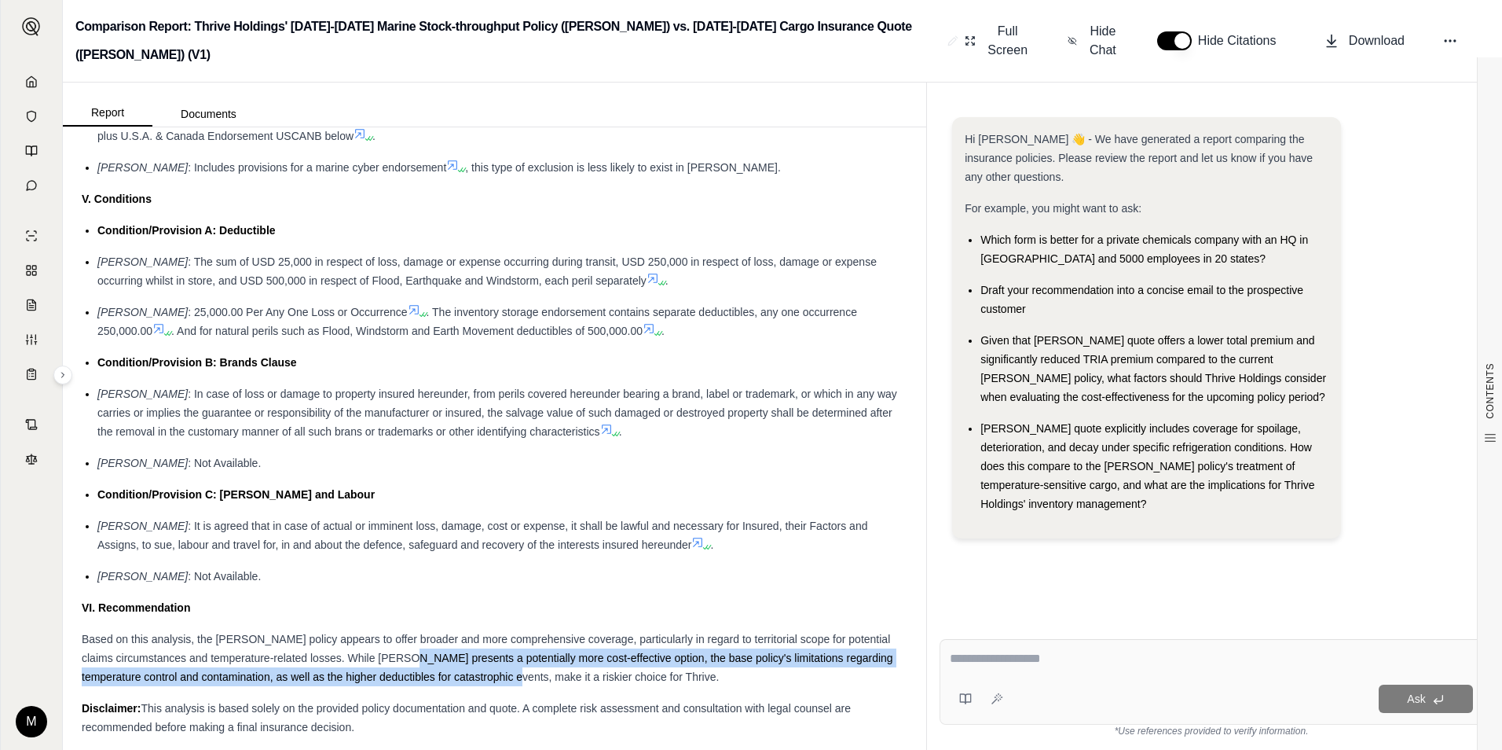
drag, startPoint x: 411, startPoint y: 618, endPoint x: 557, endPoint y: 634, distance: 147.1
click at [557, 634] on span "Based on this analysis, the [PERSON_NAME] policy appears to offer broader and m…" at bounding box center [488, 657] width 812 height 50
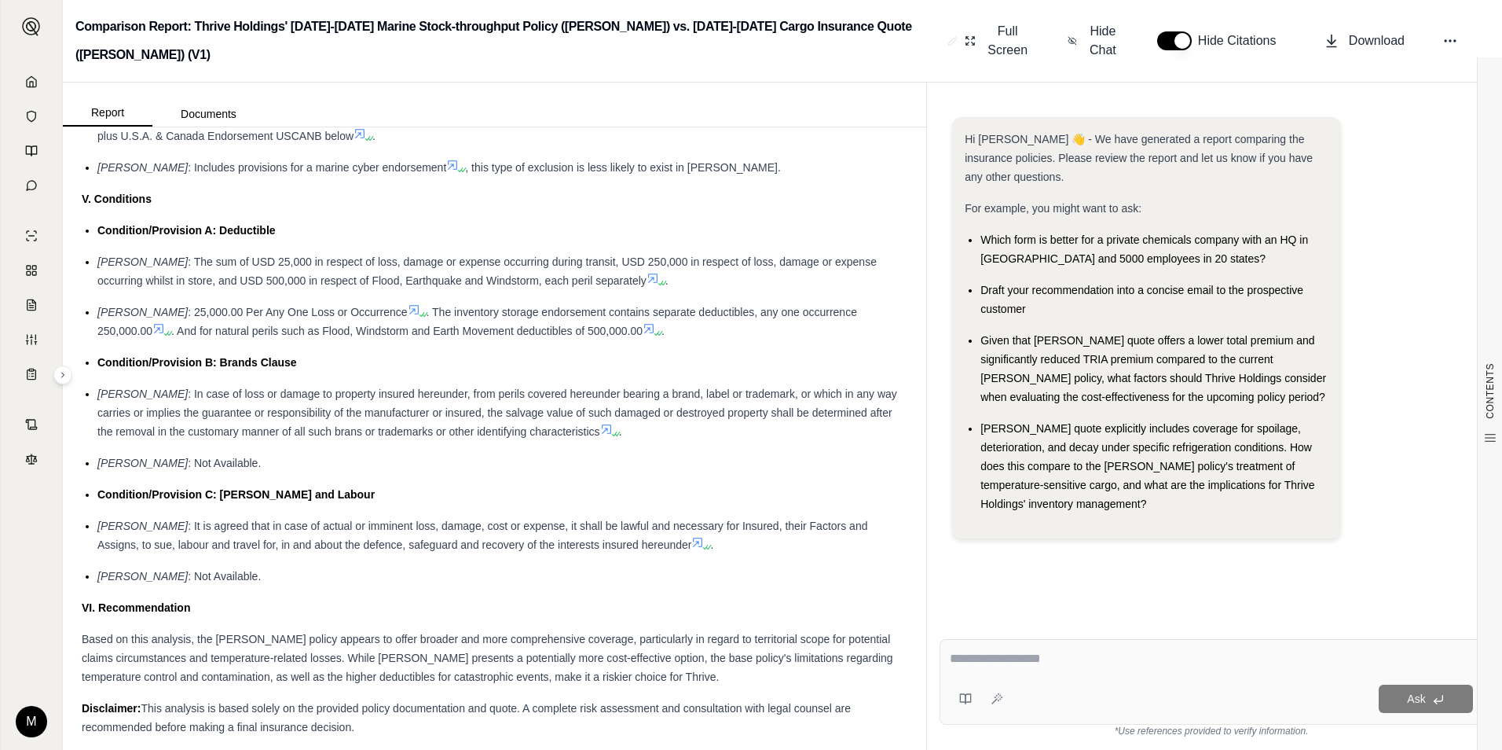
drag, startPoint x: 557, startPoint y: 634, endPoint x: 588, endPoint y: 642, distance: 32.4
click at [588, 642] on span "Based on this analysis, the [PERSON_NAME] policy appears to offer broader and m…" at bounding box center [488, 657] width 812 height 50
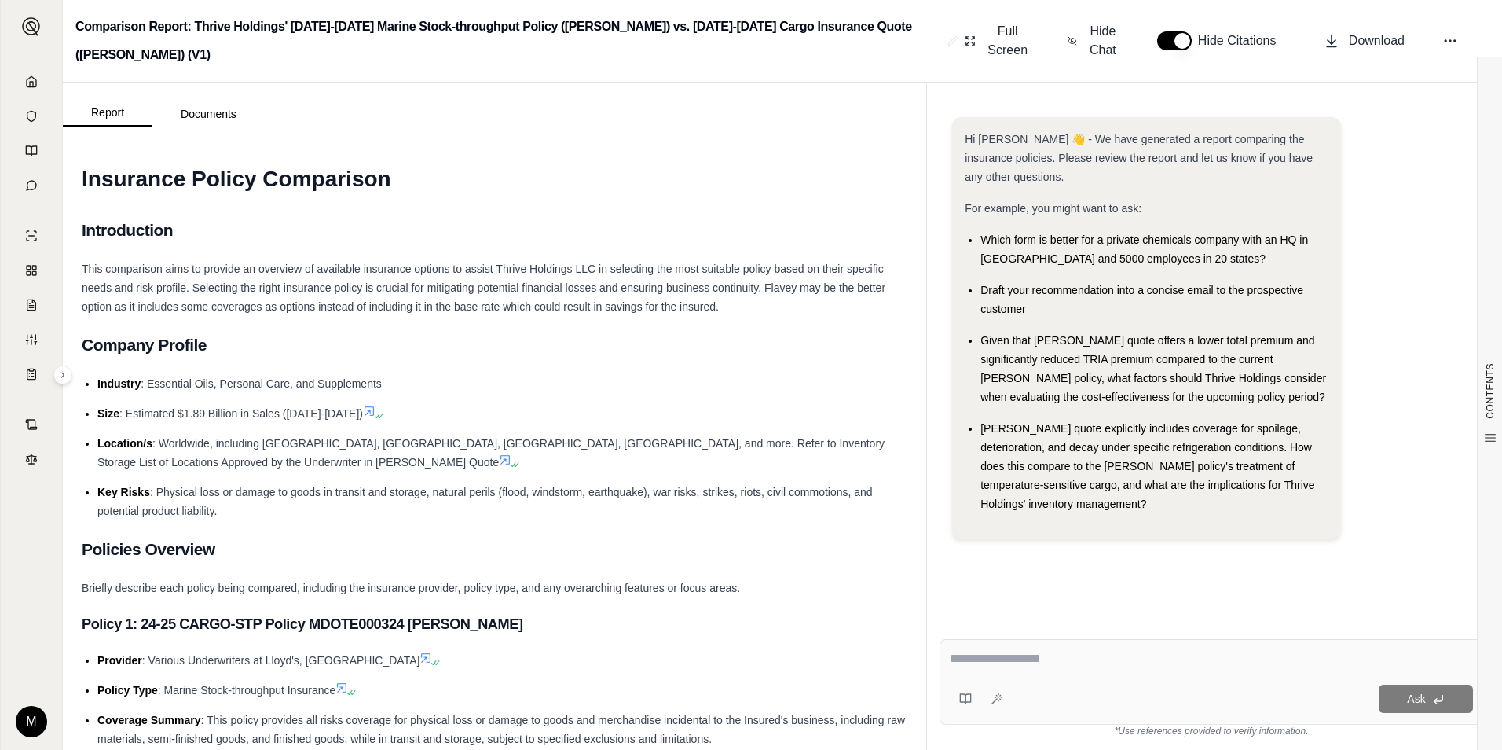
scroll to position [0, 0]
click at [1355, 40] on span "Download" at bounding box center [1377, 40] width 56 height 19
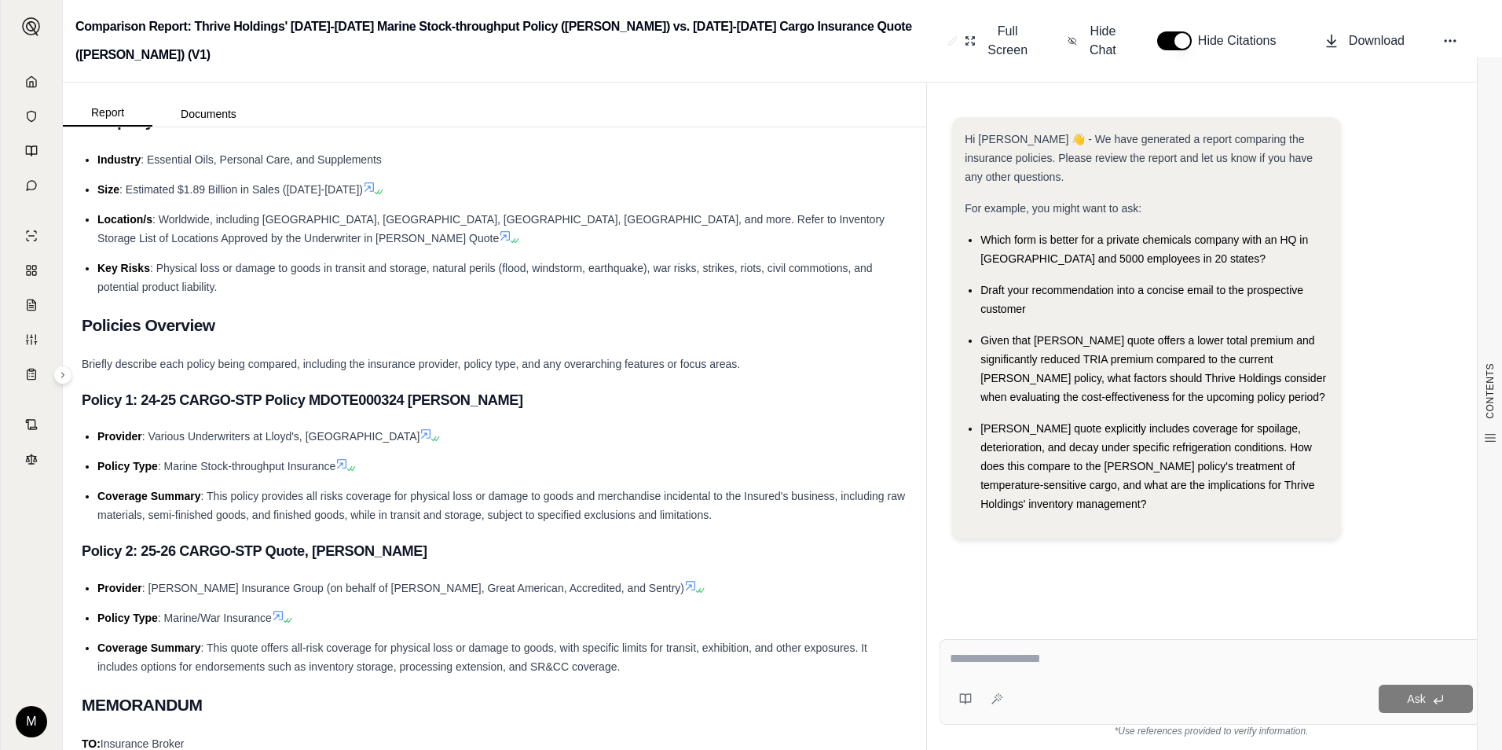
scroll to position [236, 0]
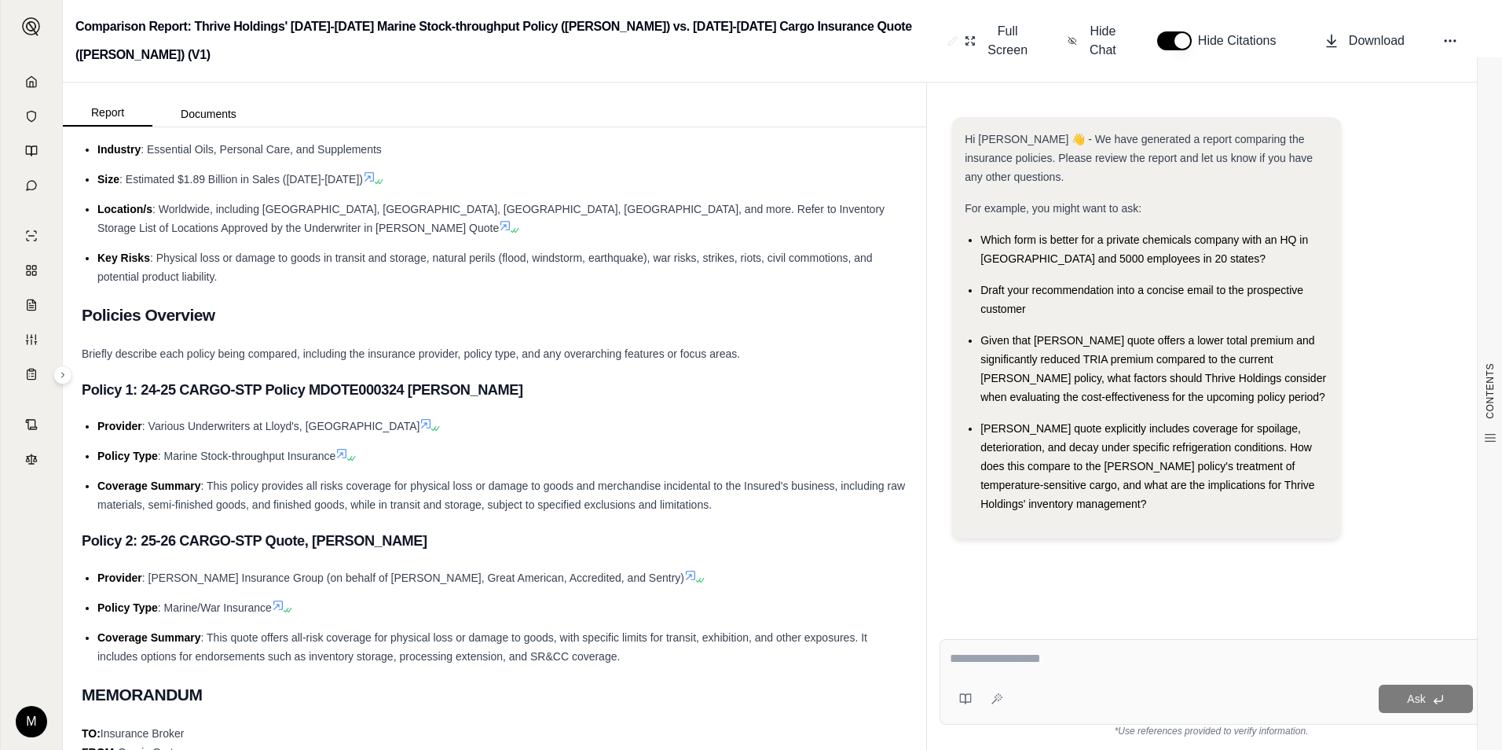
click at [1252, 371] on div "Given that [PERSON_NAME] quote offers a lower total premium and significantly r…" at bounding box center [1155, 368] width 348 height 75
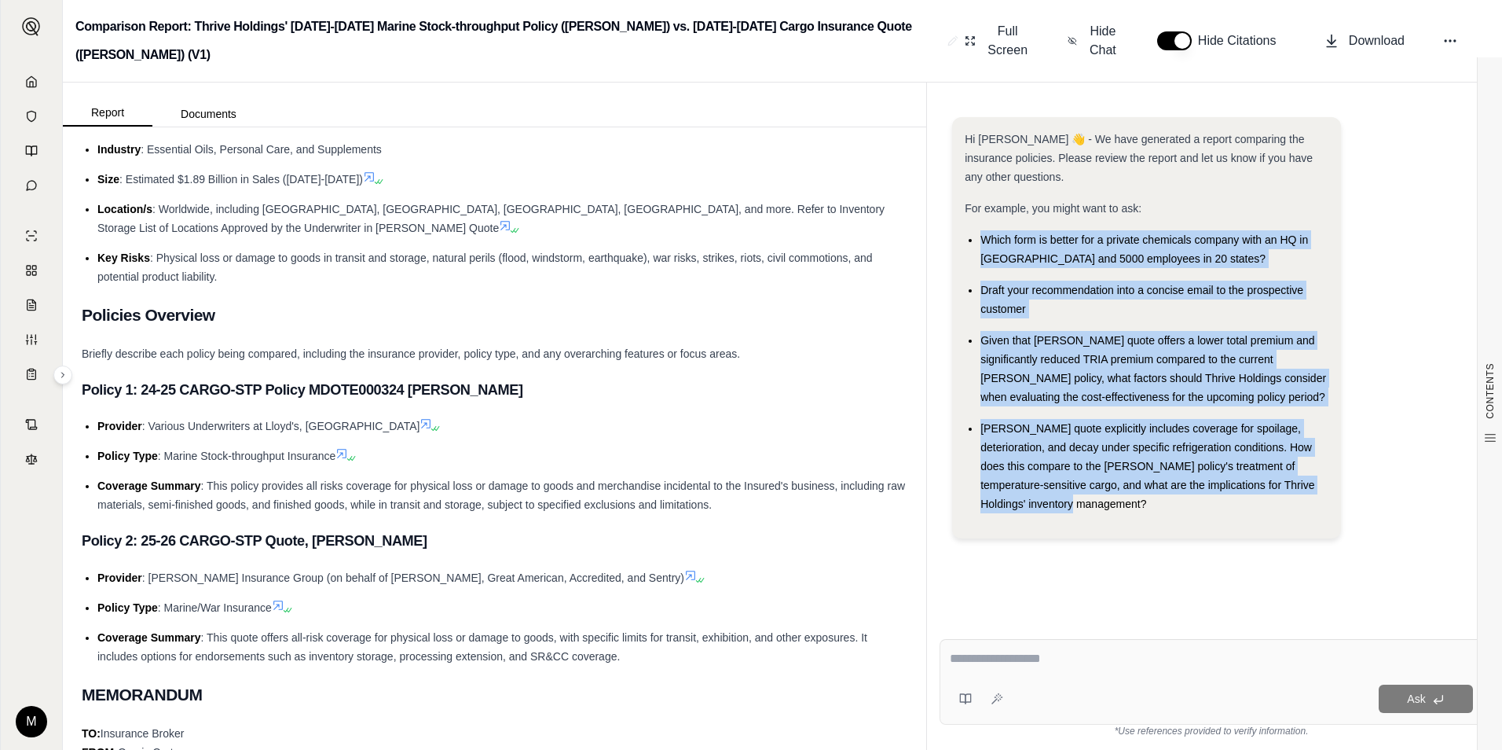
drag, startPoint x: 1079, startPoint y: 504, endPoint x: 975, endPoint y: 242, distance: 281.4
click at [975, 242] on ul "Which form is better for a private chemicals company with an HQ in [GEOGRAPHIC_…" at bounding box center [1147, 371] width 364 height 283
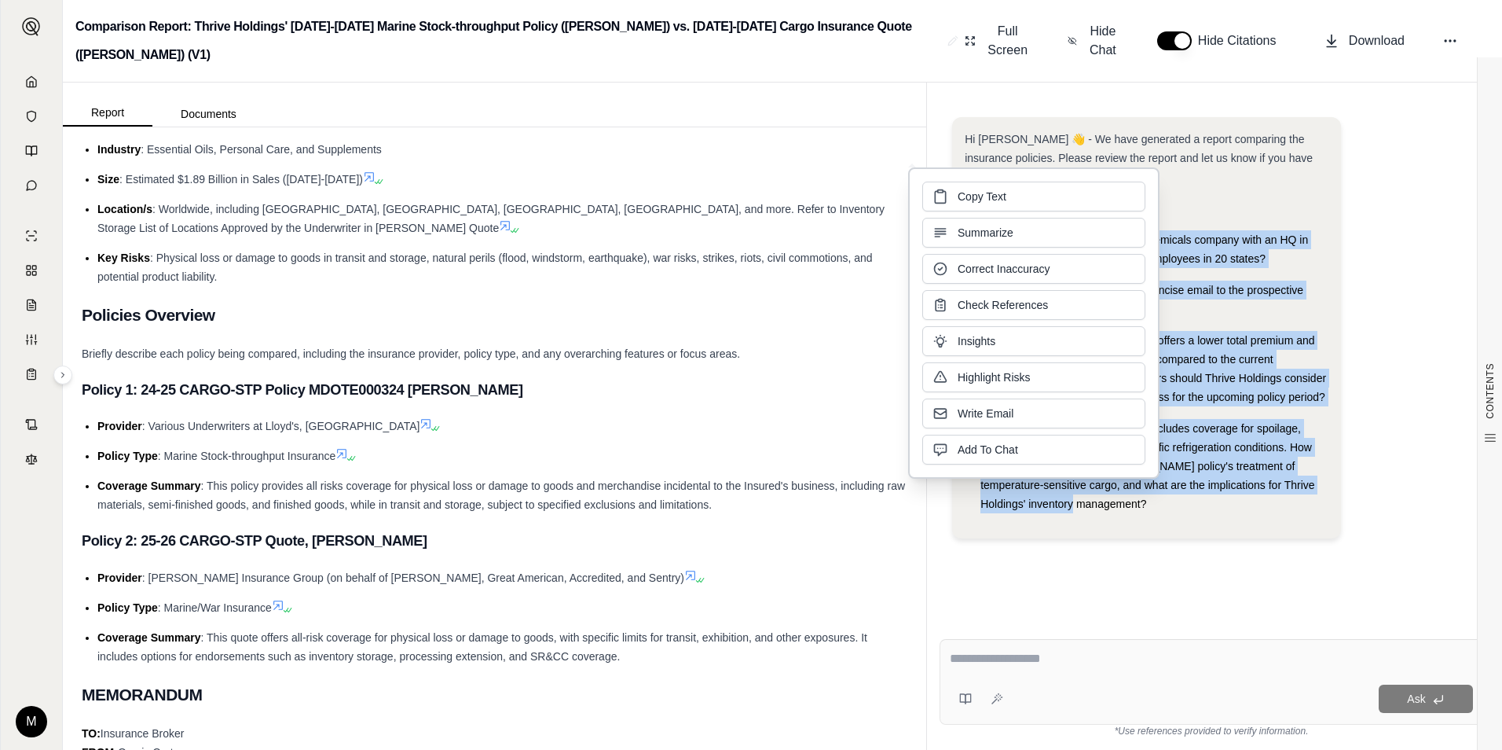
copy ul "Which form is better for a private chemicals company with an HQ in [GEOGRAPHIC_…"
click at [20, 82] on link at bounding box center [31, 81] width 42 height 31
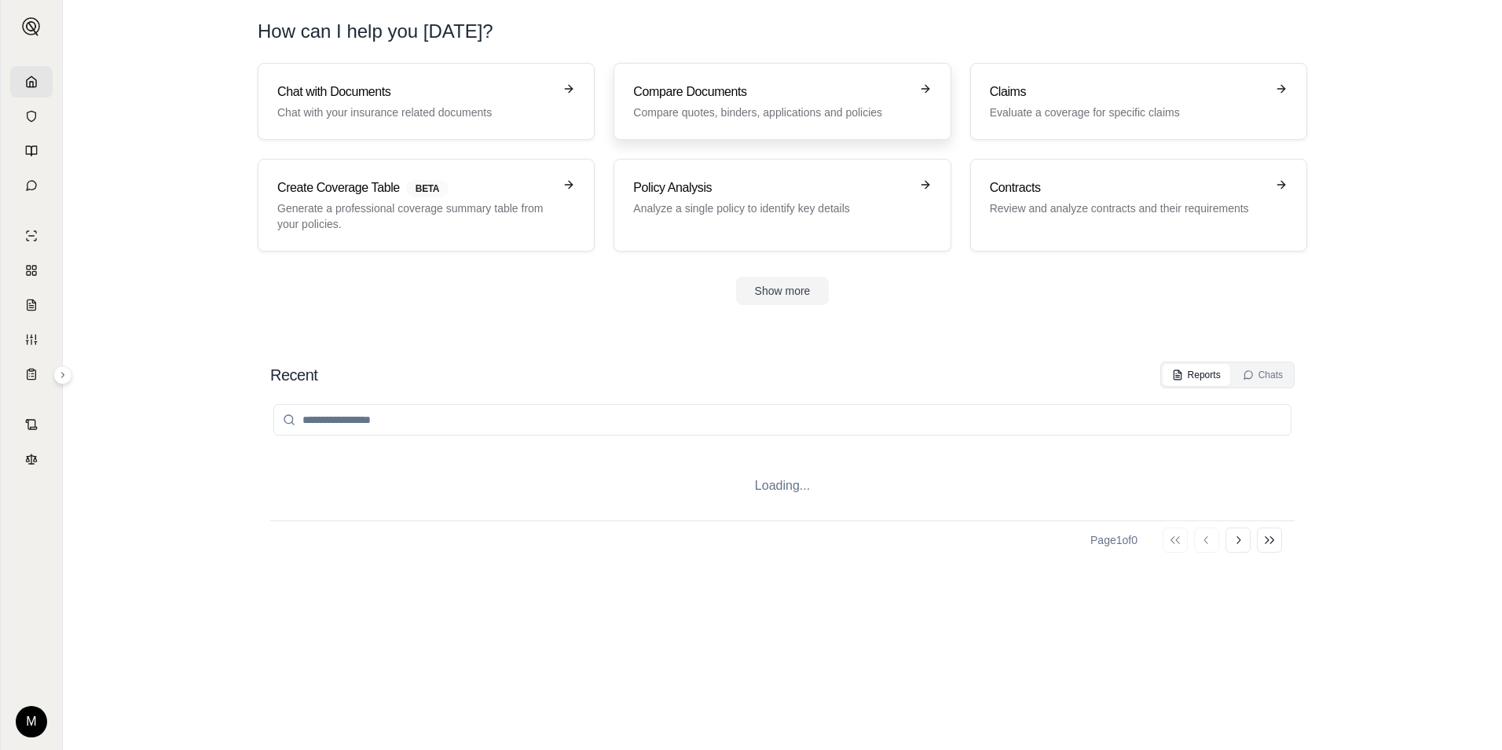
click at [689, 120] on link "Compare Documents Compare quotes, binders, applications and policies" at bounding box center [782, 101] width 337 height 77
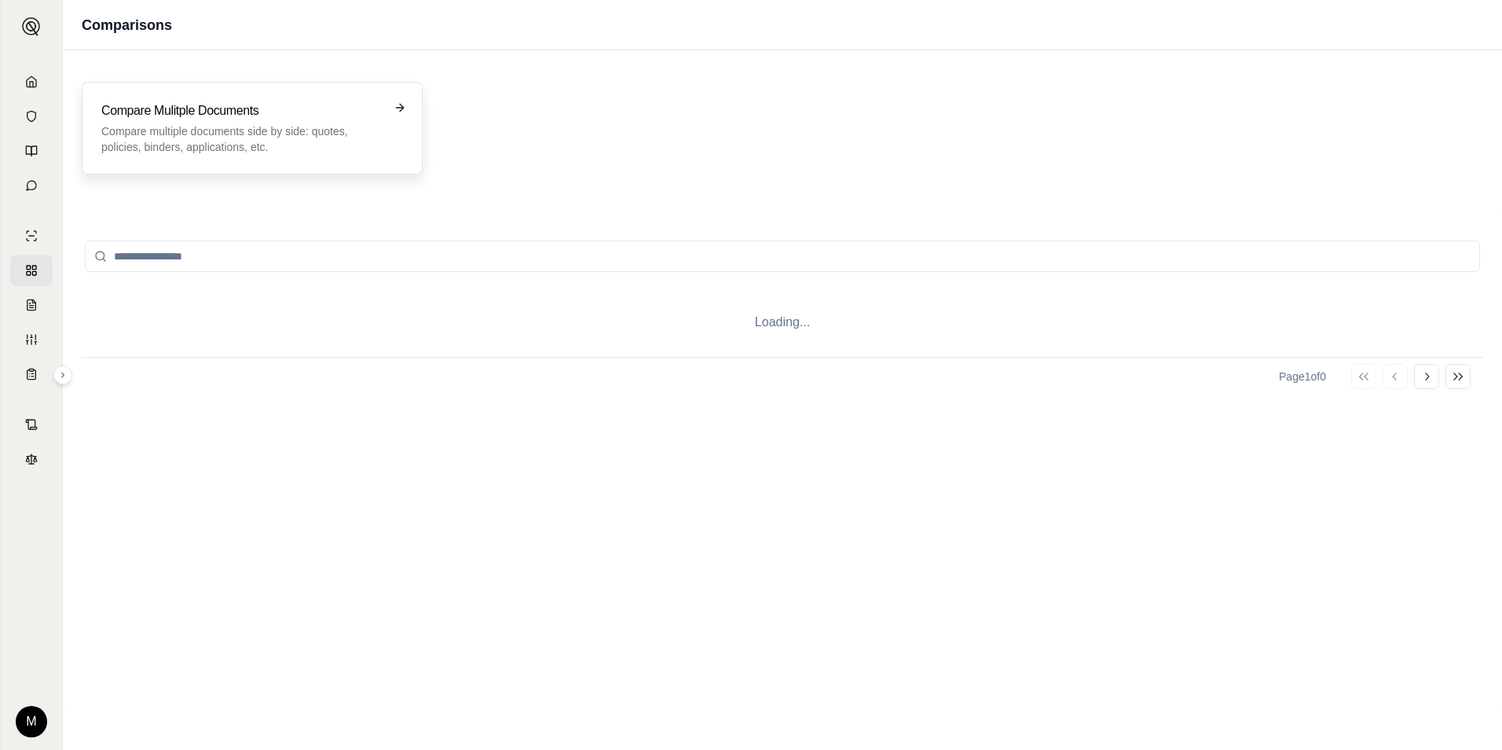
click at [192, 126] on p "Compare multiple documents side by side: quotes, policies, binders, application…" at bounding box center [241, 138] width 280 height 31
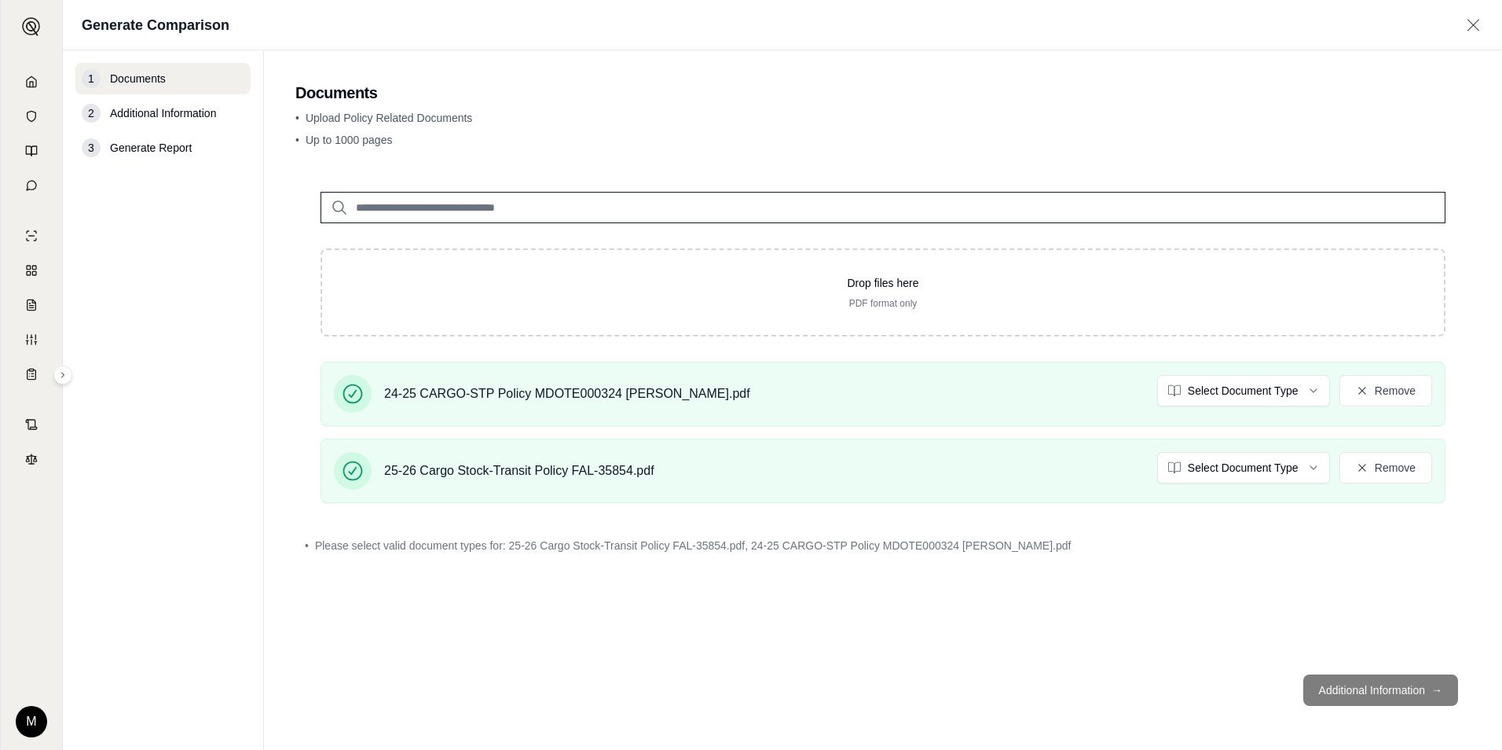
click at [1383, 687] on footer "Additional Information →" at bounding box center [882, 690] width 1175 height 57
click at [1237, 405] on html "M Generate Comparison 1 Documents 2 Additional Information 3 Generate Report Do…" at bounding box center [751, 375] width 1502 height 750
click at [1260, 475] on html "M Generate Comparison 1 Documents 2 Additional Information 3 Generate Report Do…" at bounding box center [751, 375] width 1502 height 750
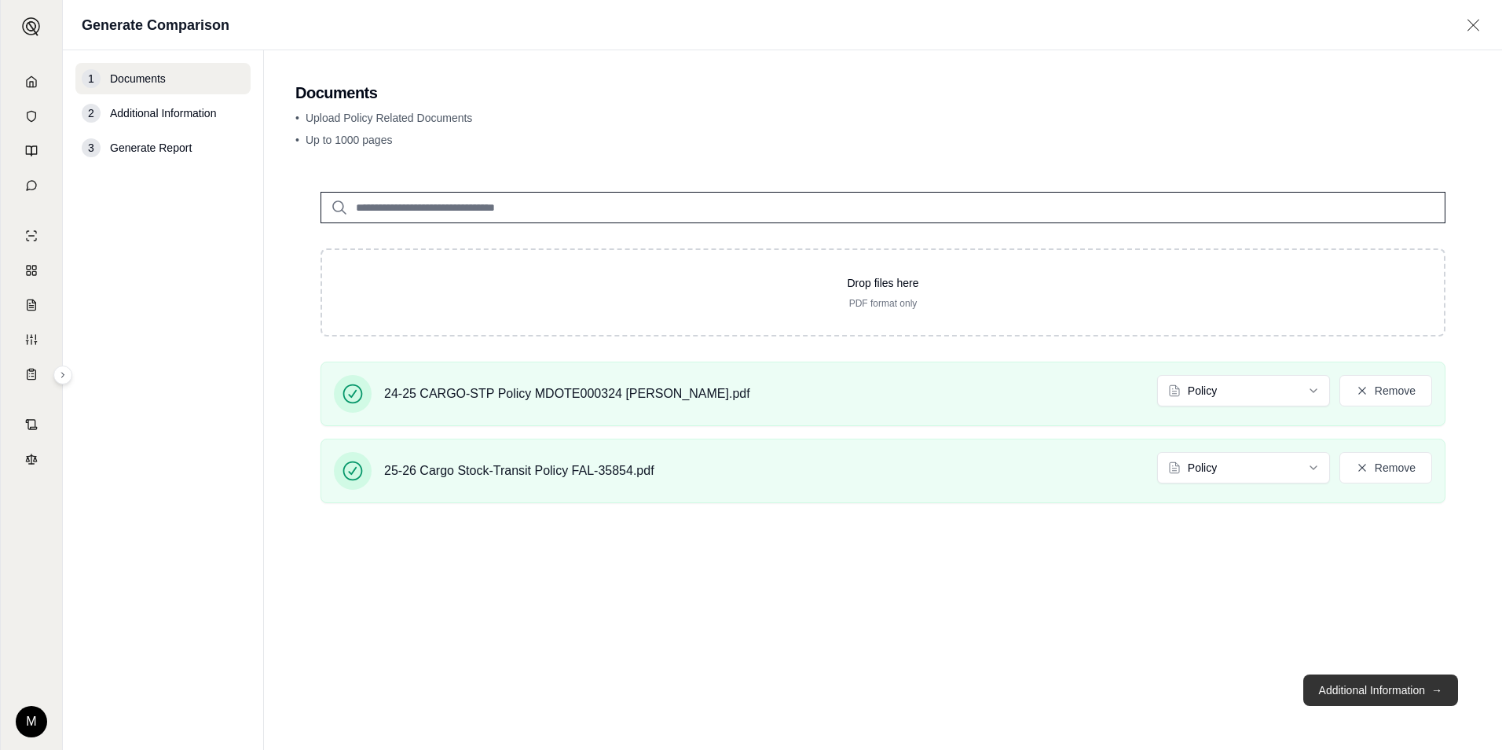
click at [1413, 692] on button "Additional Information →" at bounding box center [1380, 689] width 155 height 31
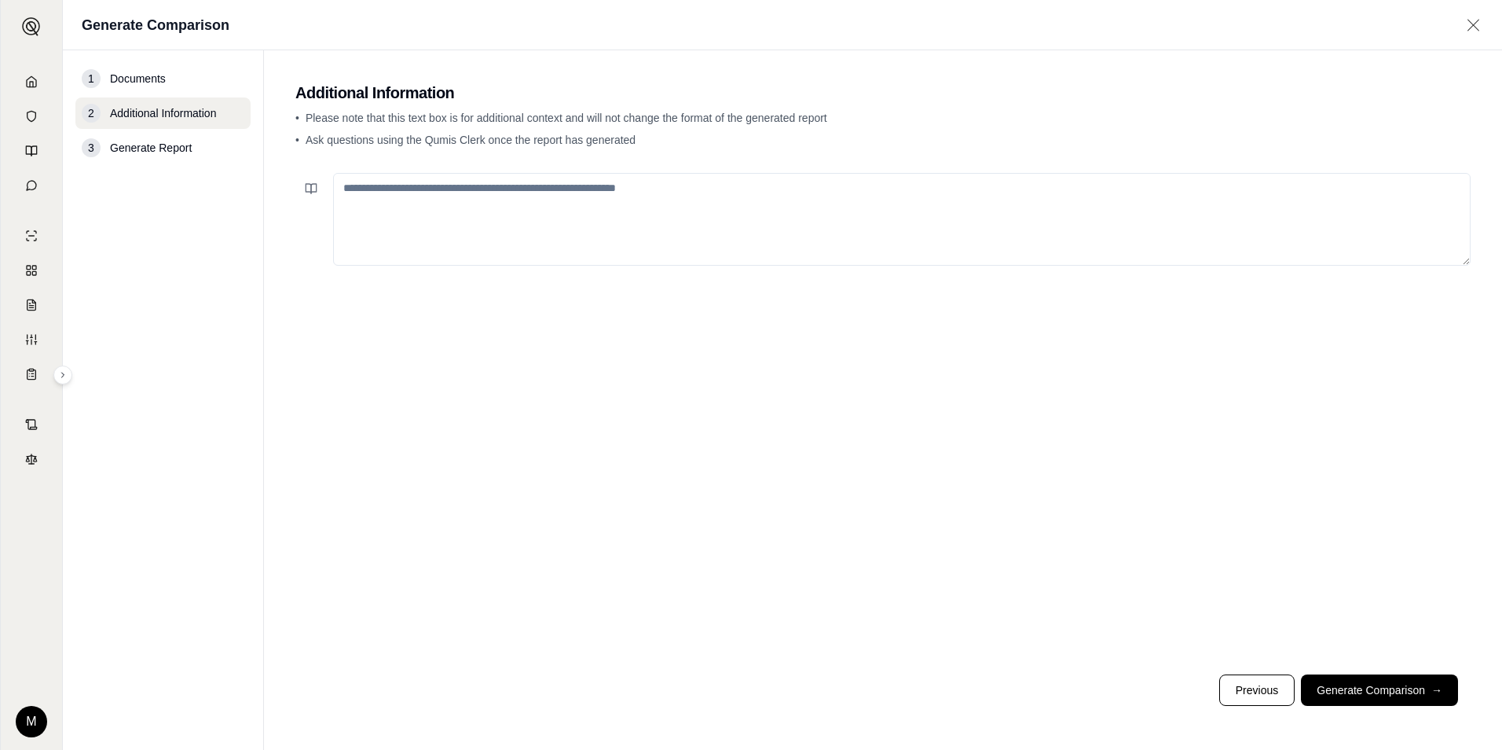
click at [406, 204] on textarea at bounding box center [902, 219] width 1138 height 93
type textarea "*"
type textarea "**********"
click at [1395, 685] on button "Generate Comparison →" at bounding box center [1379, 689] width 157 height 31
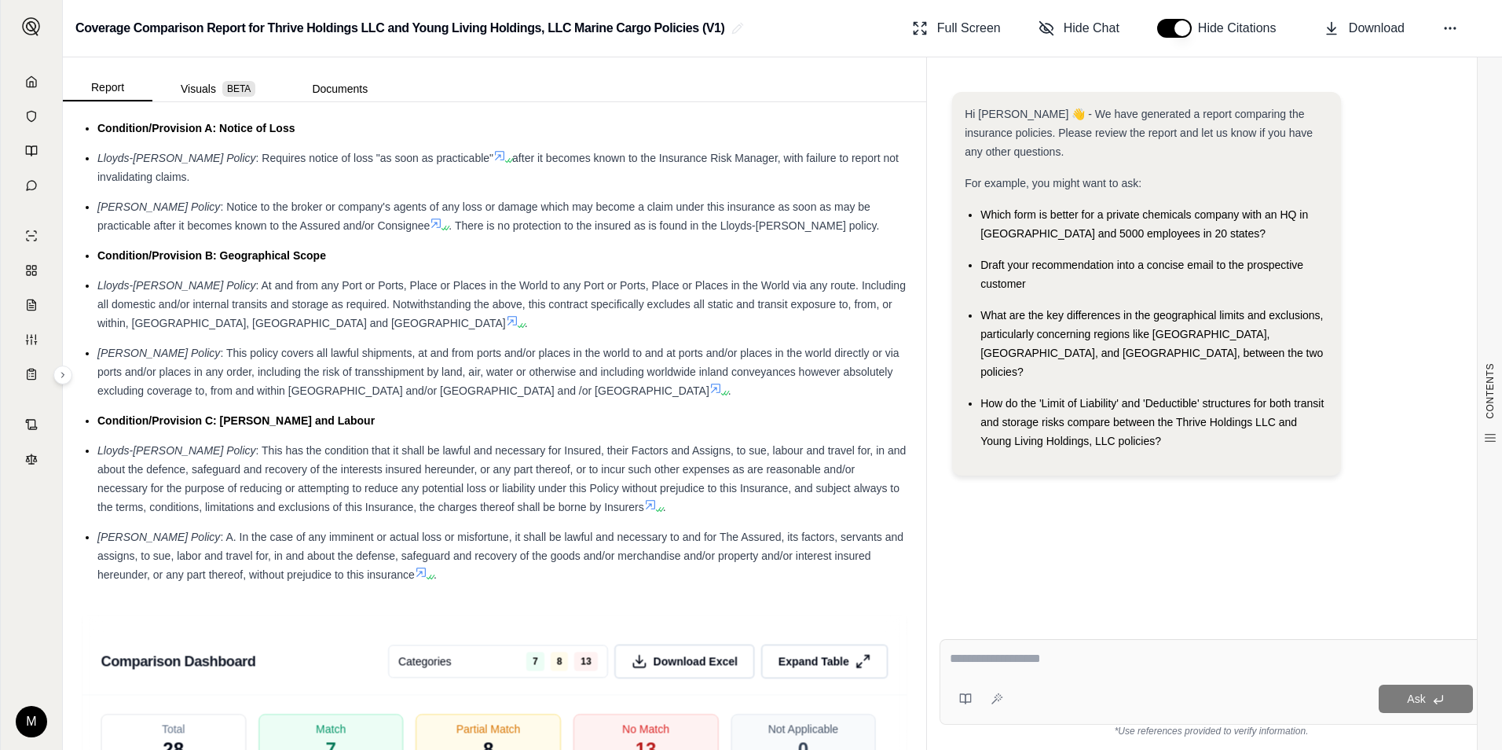
scroll to position [2907, 0]
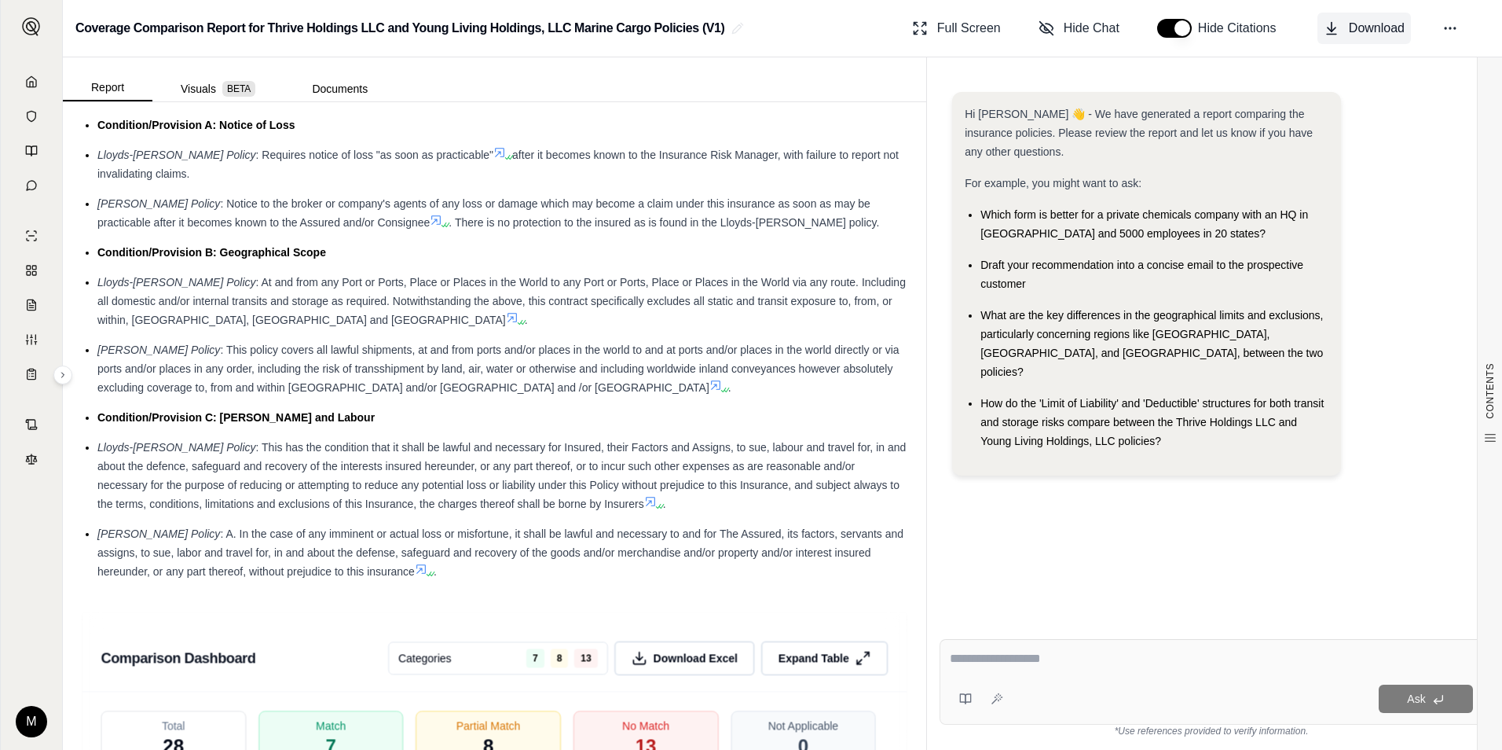
click at [1373, 31] on span "Download" at bounding box center [1377, 28] width 56 height 19
click at [564, 438] on li "Lloyds-[PERSON_NAME] Policy : This has the condition that it shall be lawful an…" at bounding box center [502, 475] width 810 height 75
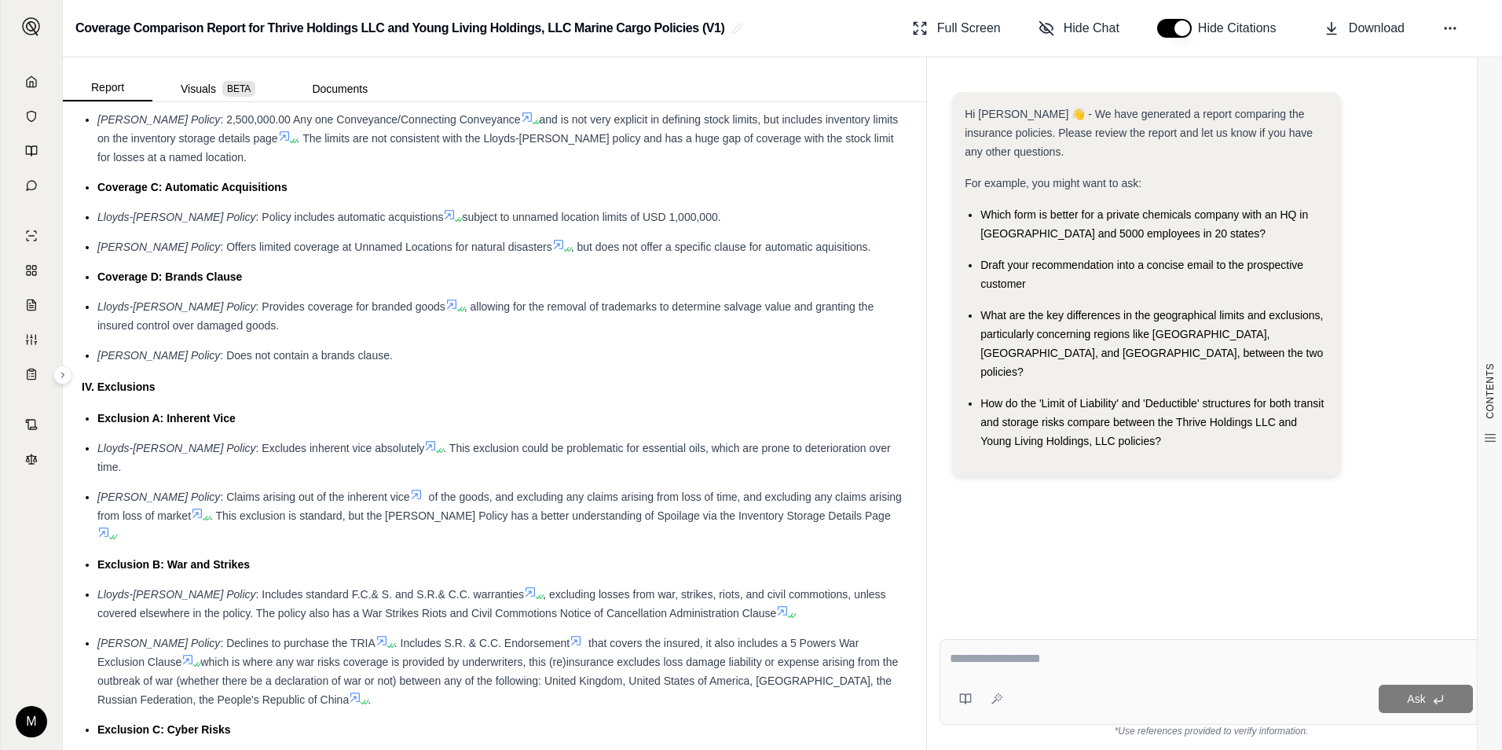
scroll to position [2182, 0]
click at [1100, 669] on div at bounding box center [1211, 661] width 523 height 24
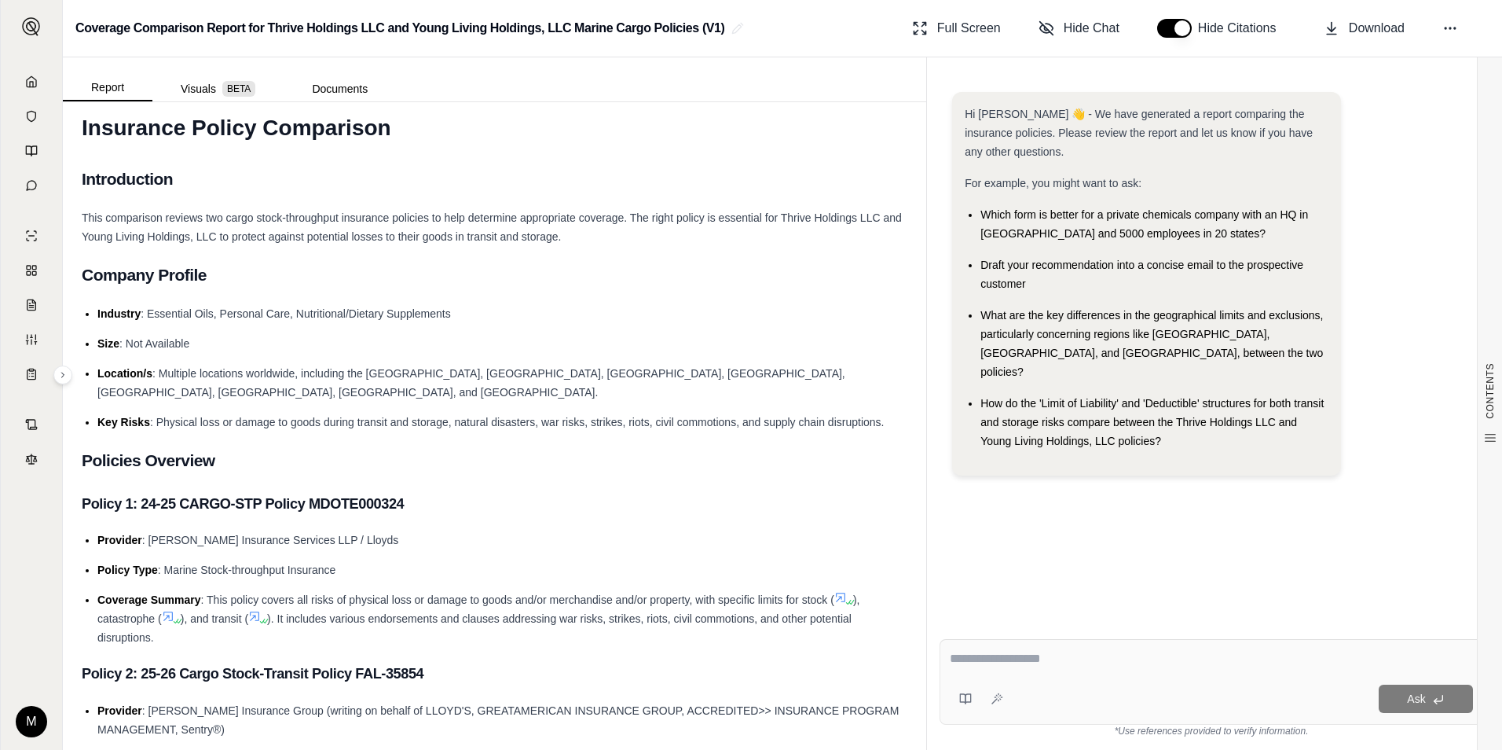
scroll to position [0, 0]
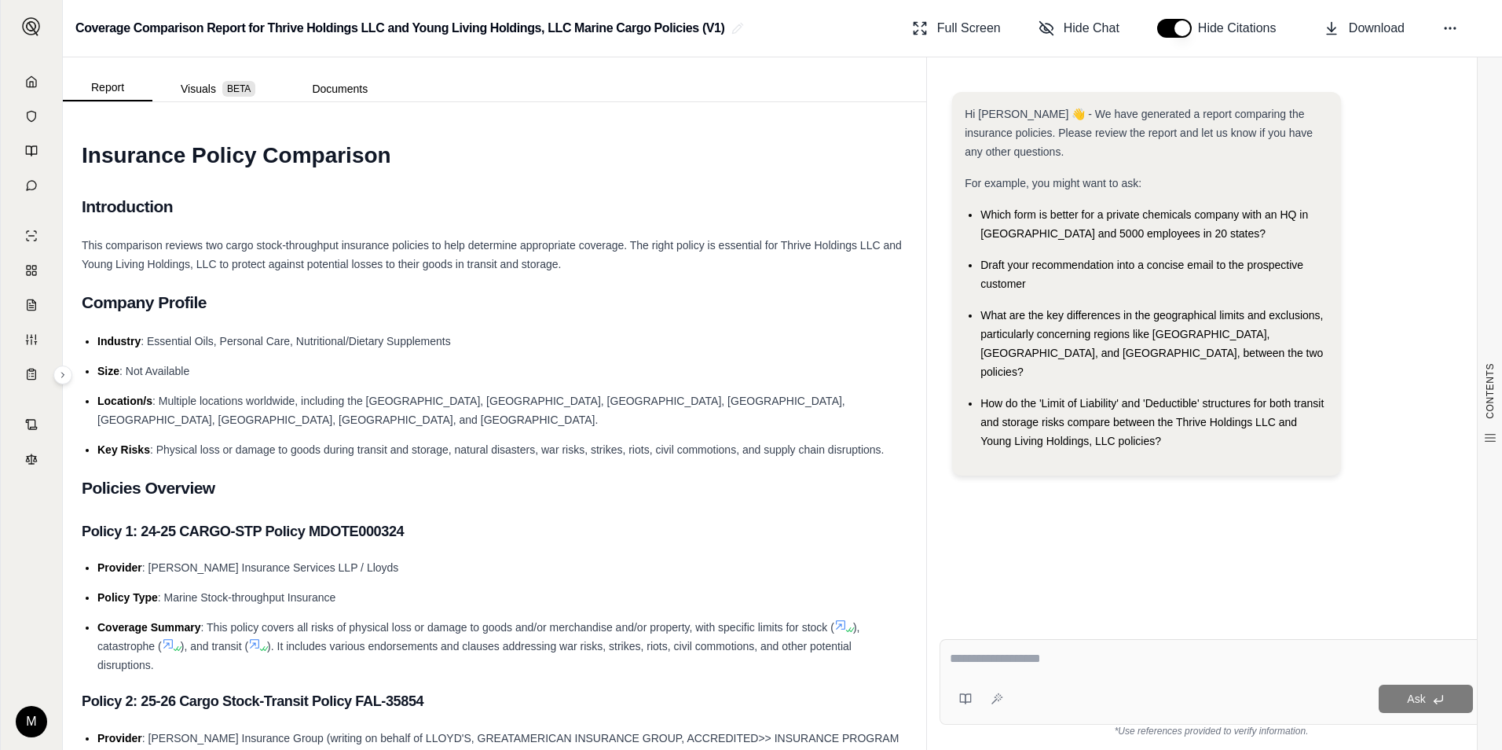
click at [1055, 674] on div "Ask" at bounding box center [1212, 682] width 544 height 86
type textarea "*"
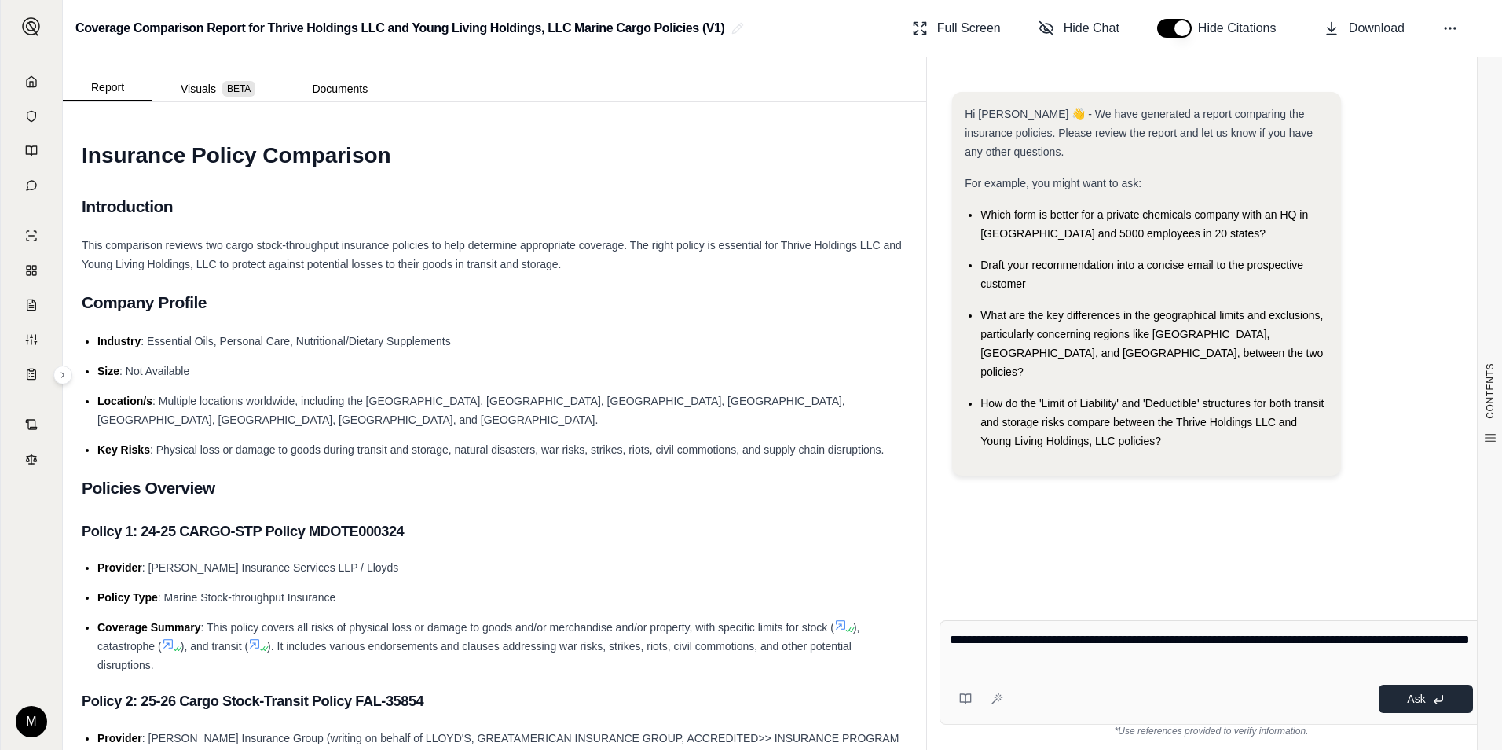
type textarea "**********"
click at [1433, 705] on icon at bounding box center [1438, 699] width 13 height 13
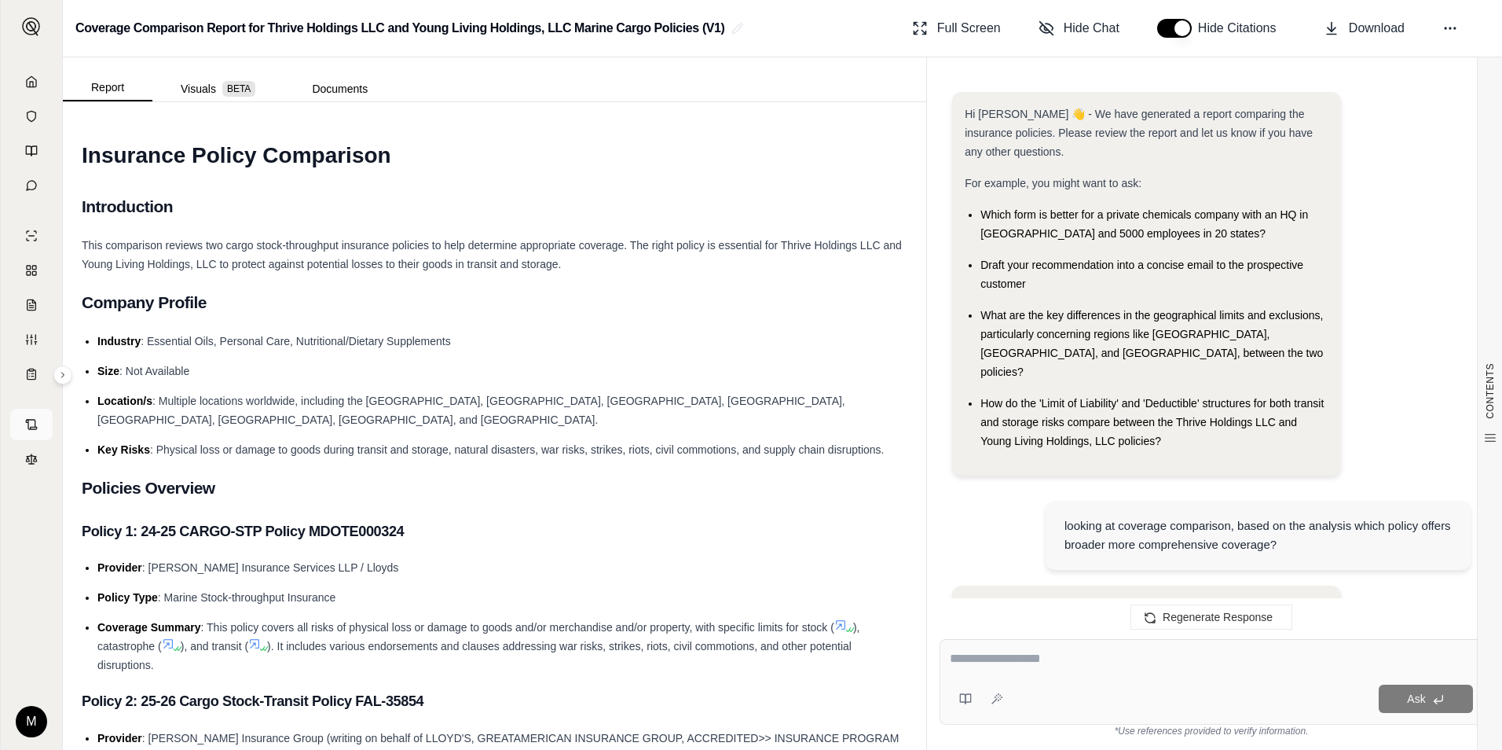
scroll to position [1711, 0]
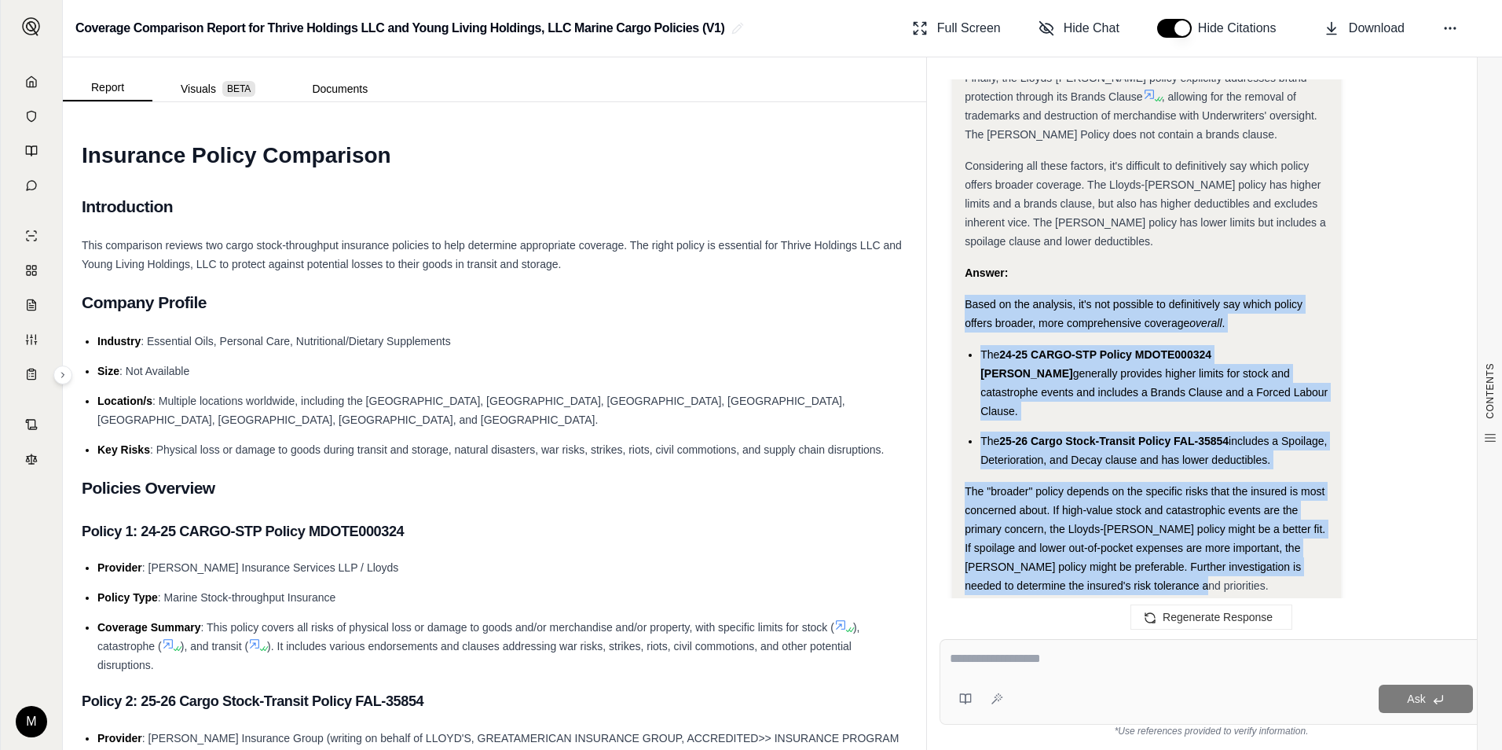
drag, startPoint x: 1153, startPoint y: 508, endPoint x: 959, endPoint y: 251, distance: 322.1
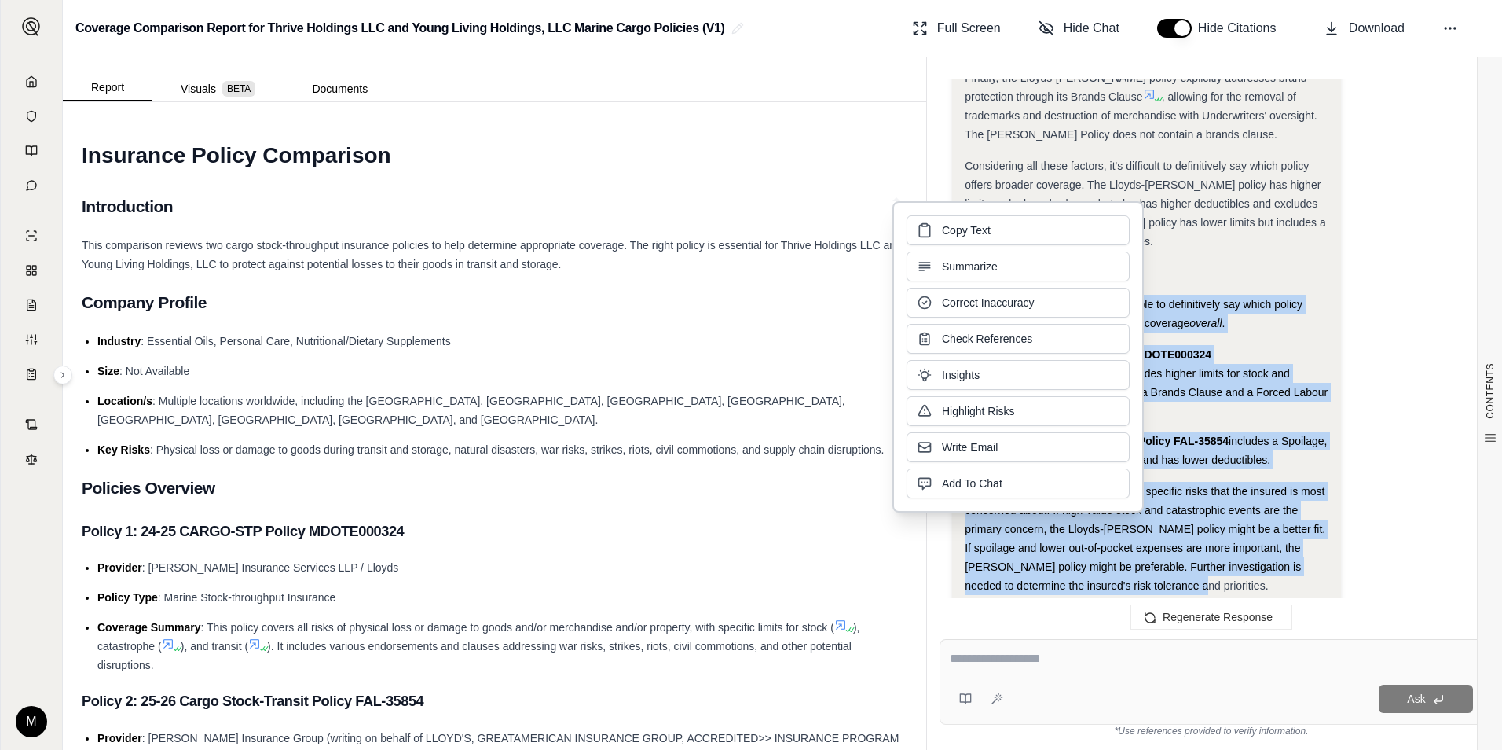
copy div "Based on the analysis, it's not possible to definitively say which policy offer…"
